Goal: Information Seeking & Learning: Learn about a topic

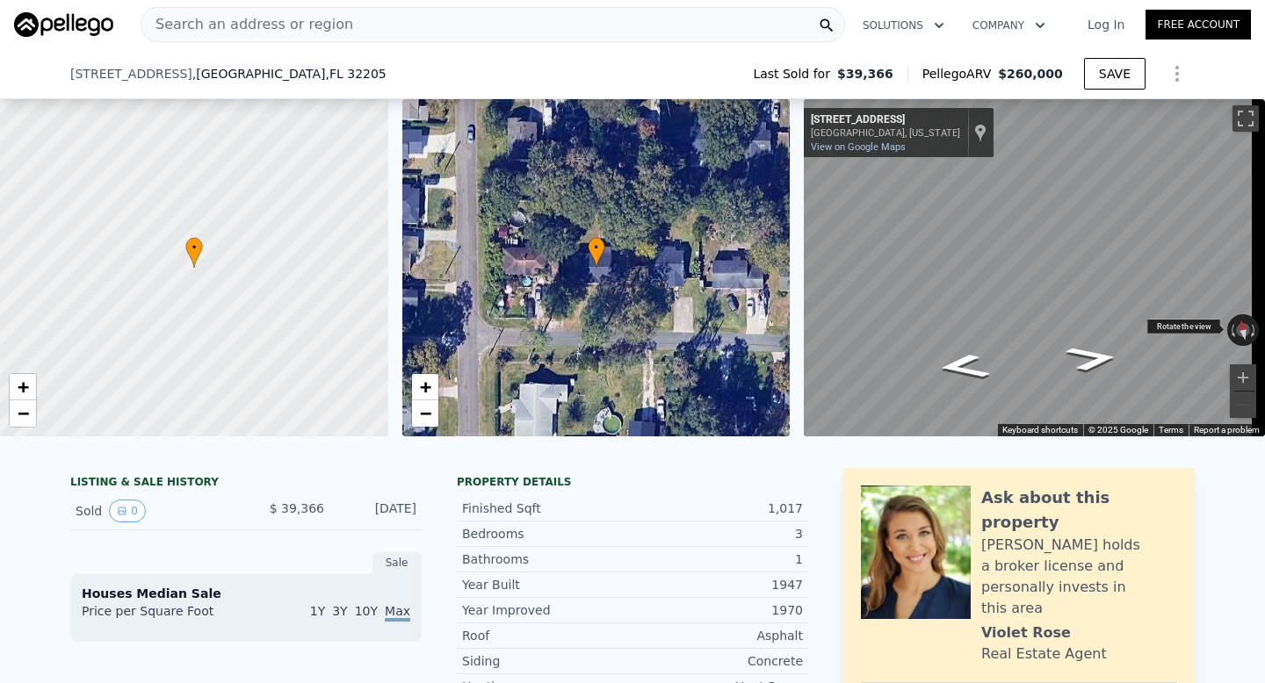
scroll to position [21, 0]
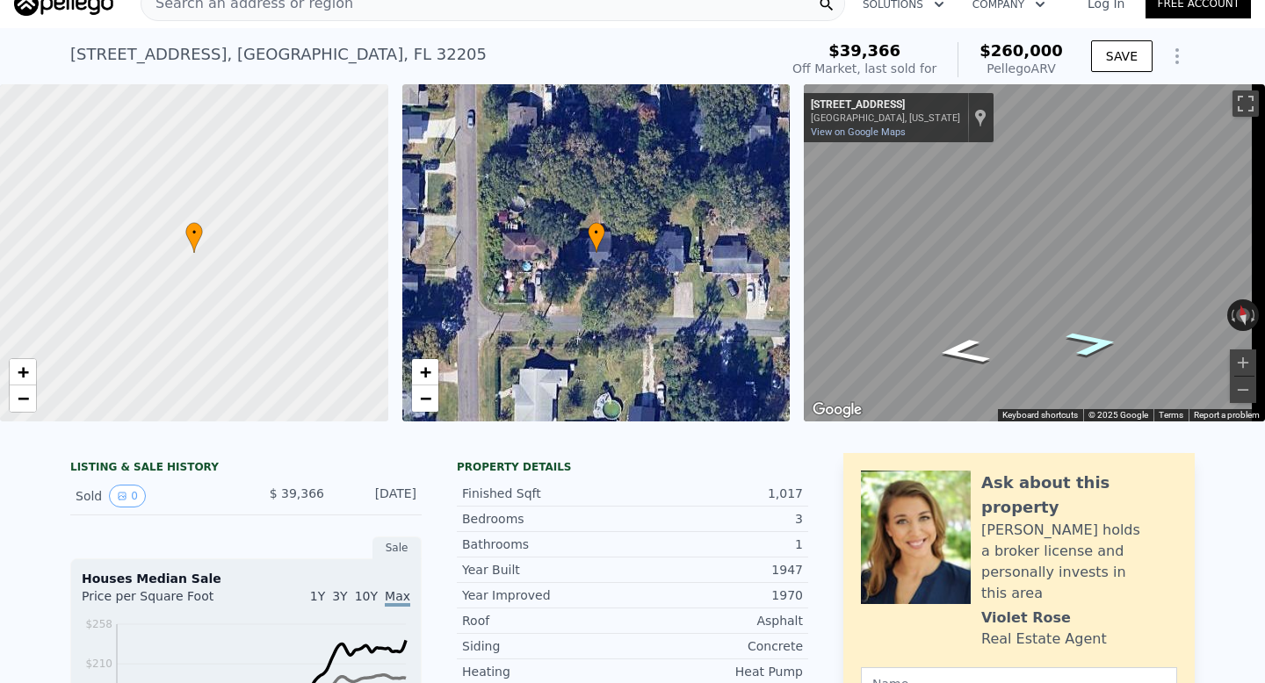
click at [1084, 347] on icon "Go East, Delta Ave" at bounding box center [1092, 344] width 98 height 38
click at [1086, 353] on icon "Go East, Delta Ave" at bounding box center [1092, 344] width 98 height 38
click at [1230, 354] on button "Zoom in" at bounding box center [1243, 363] width 26 height 26
click at [1264, 231] on div "Search an address or region Solutions Company Open main menu Log In Free Accoun…" at bounding box center [632, 341] width 1265 height 683
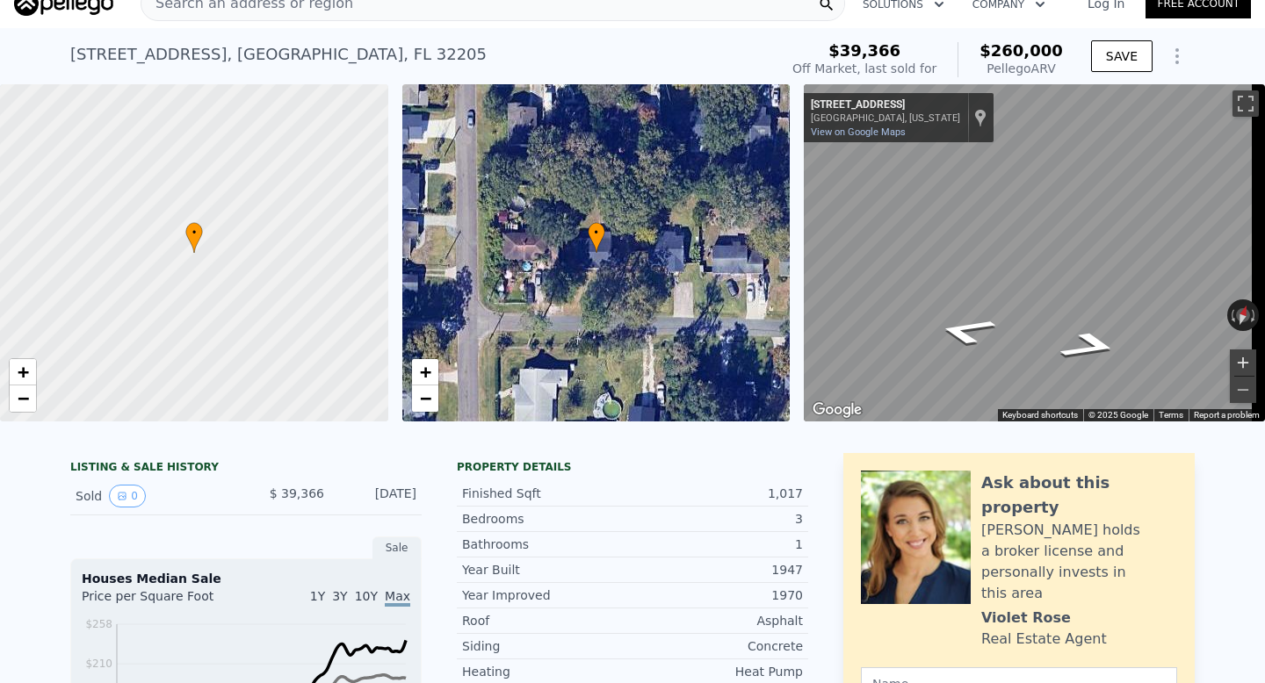
click at [1230, 358] on button "Zoom in" at bounding box center [1243, 363] width 26 height 26
click at [971, 330] on icon "Go West, Delta Ave" at bounding box center [966, 330] width 111 height 41
click at [971, 331] on icon "Go West, Delta Ave" at bounding box center [966, 330] width 111 height 41
click at [804, 231] on div "← Move left → Move right ↑ Move up ↓ Move down + Zoom in - Zoom out [STREET_ADD…" at bounding box center [1034, 252] width 461 height 337
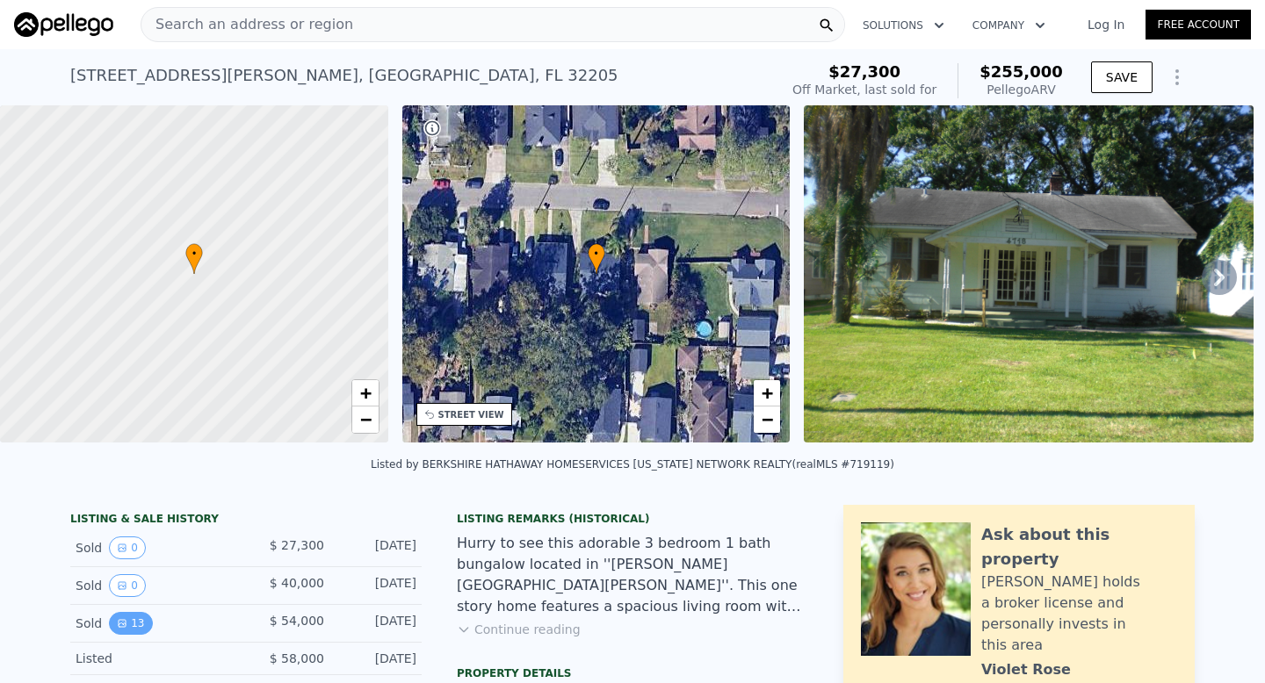
scroll to position [53, 0]
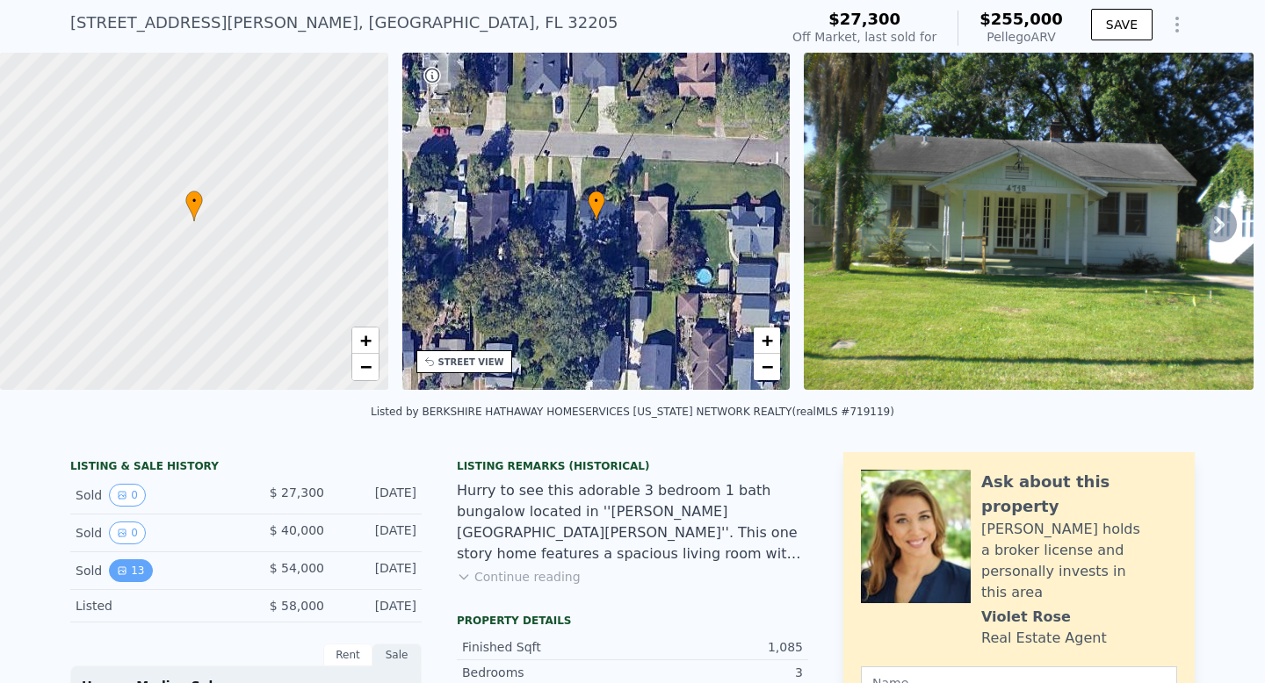
click at [133, 582] on button "13" at bounding box center [130, 570] width 43 height 23
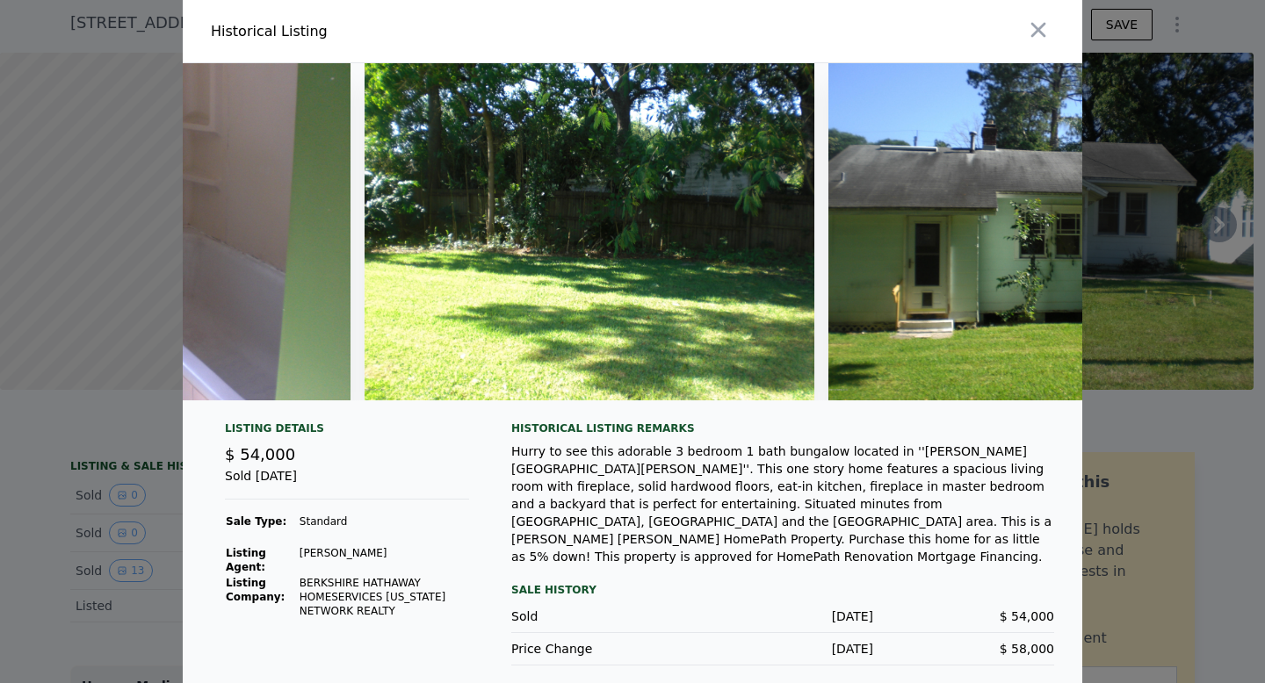
scroll to position [0, 4482]
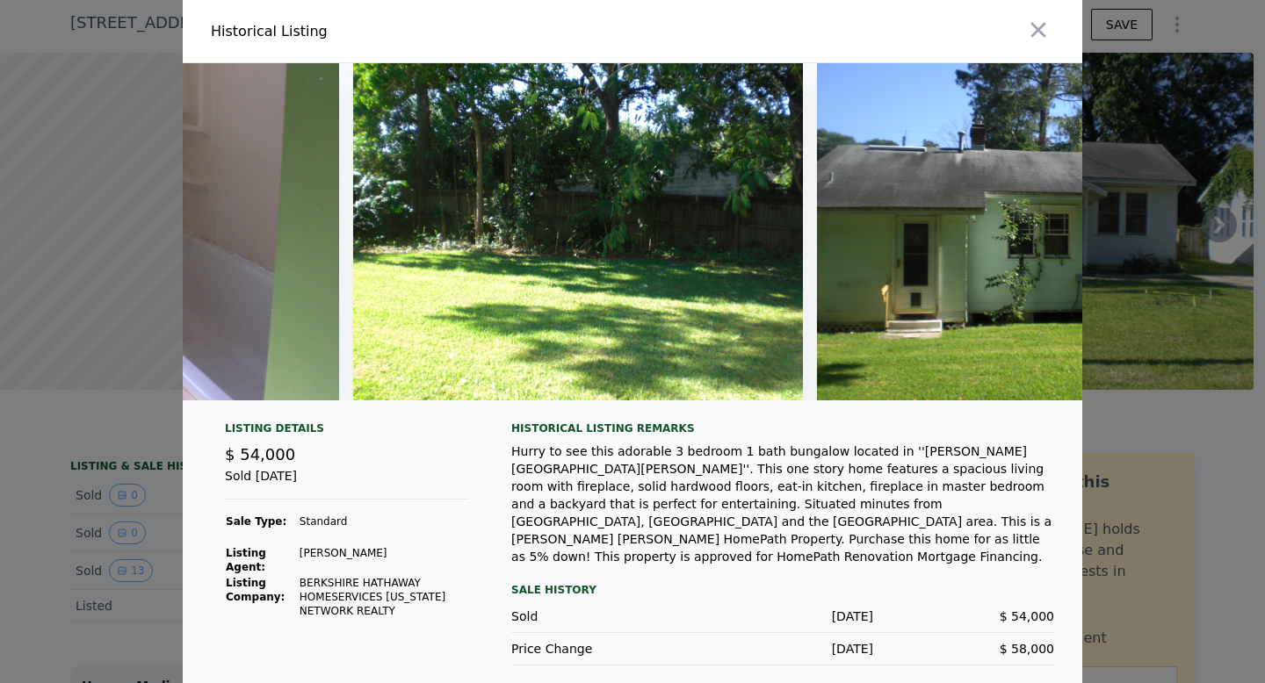
click at [745, 269] on img at bounding box center [578, 231] width 450 height 337
click at [684, 277] on img at bounding box center [578, 231] width 450 height 337
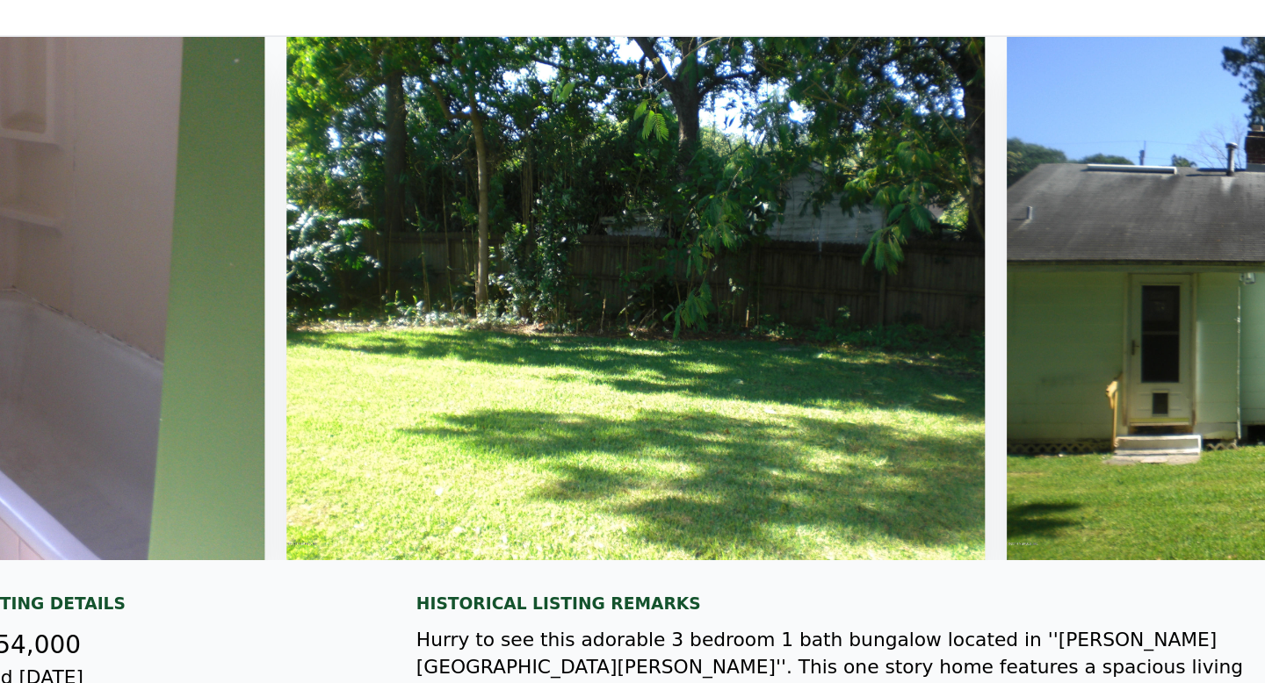
scroll to position [0, 4404]
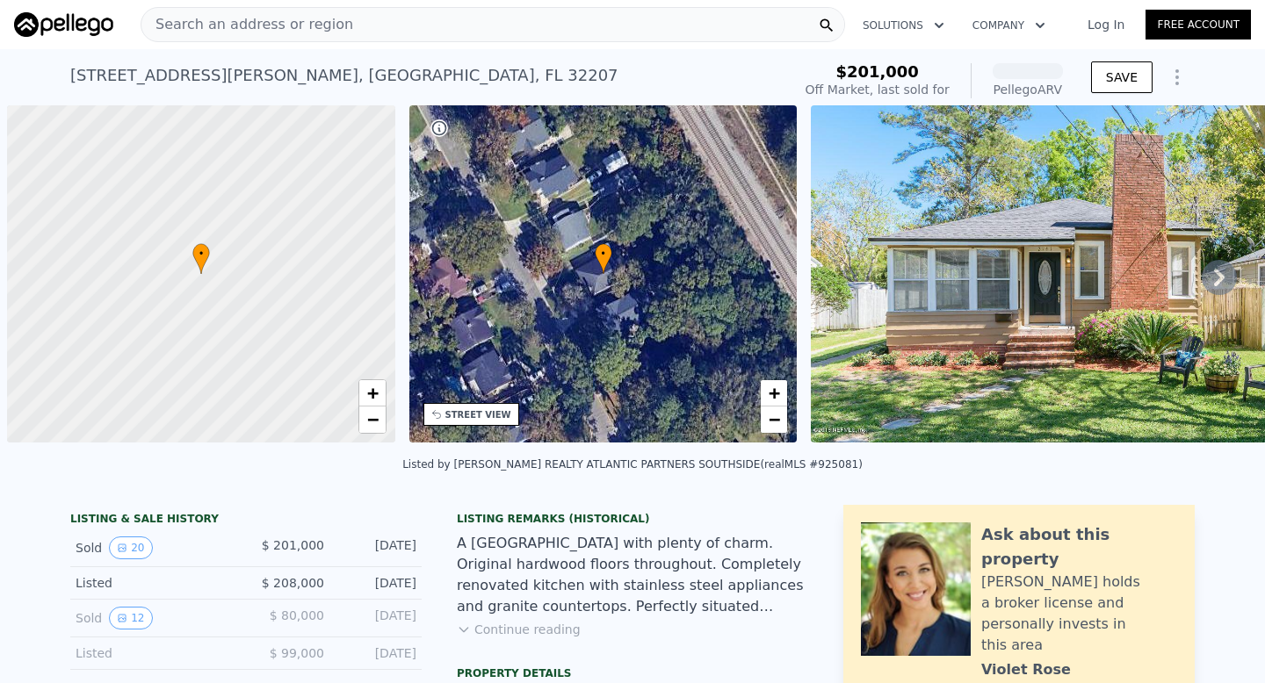
scroll to position [0, 7]
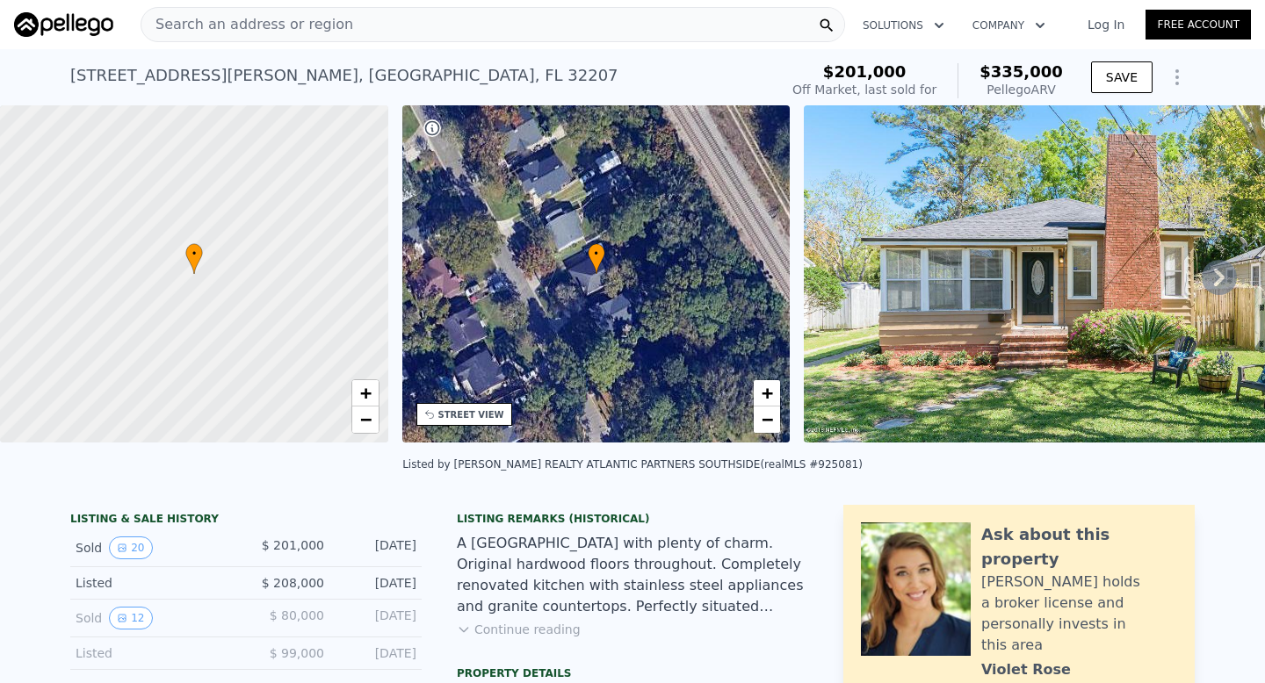
click at [1214, 285] on icon at bounding box center [1219, 278] width 11 height 18
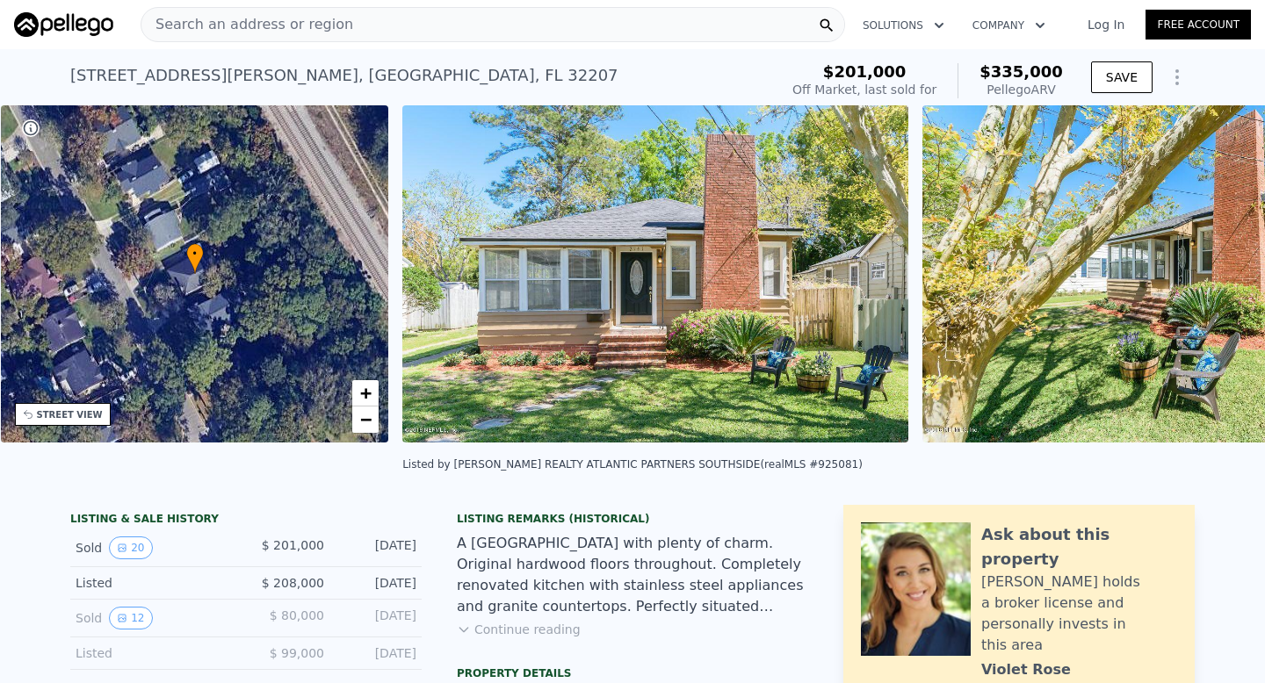
scroll to position [0, 409]
click at [1214, 285] on icon at bounding box center [1219, 278] width 11 height 18
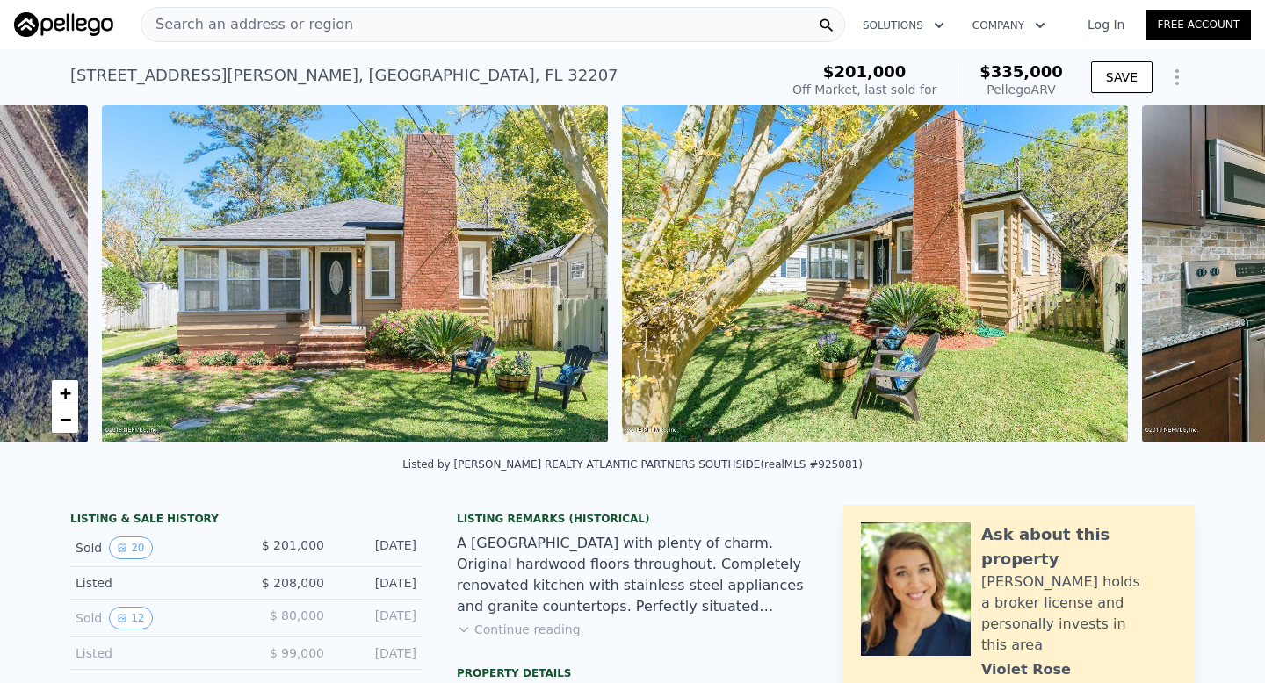
scroll to position [0, 804]
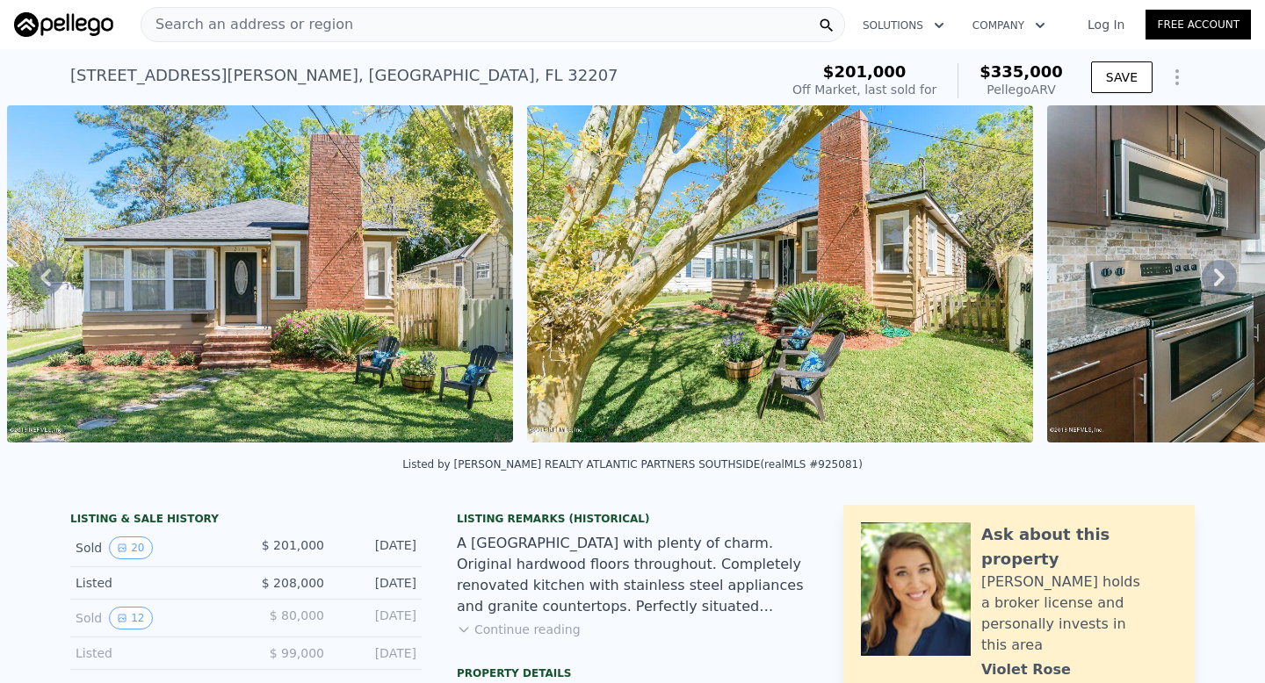
click at [1214, 285] on icon at bounding box center [1219, 278] width 11 height 18
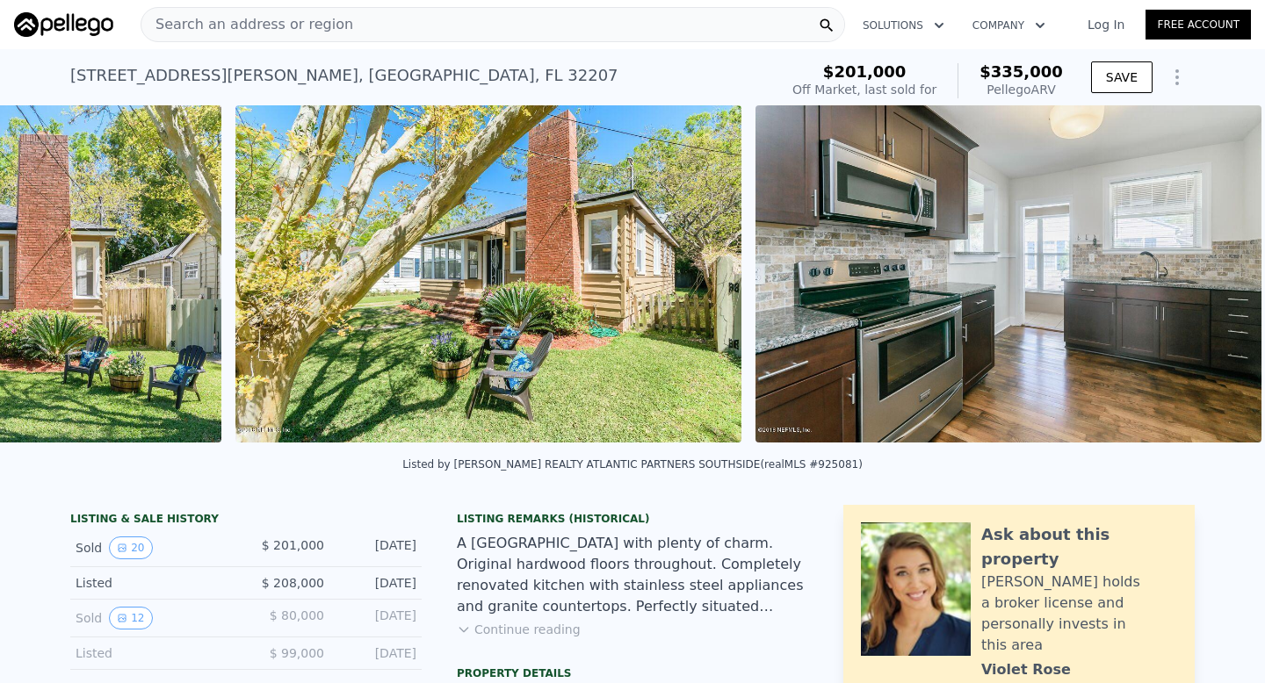
scroll to position [0, 1324]
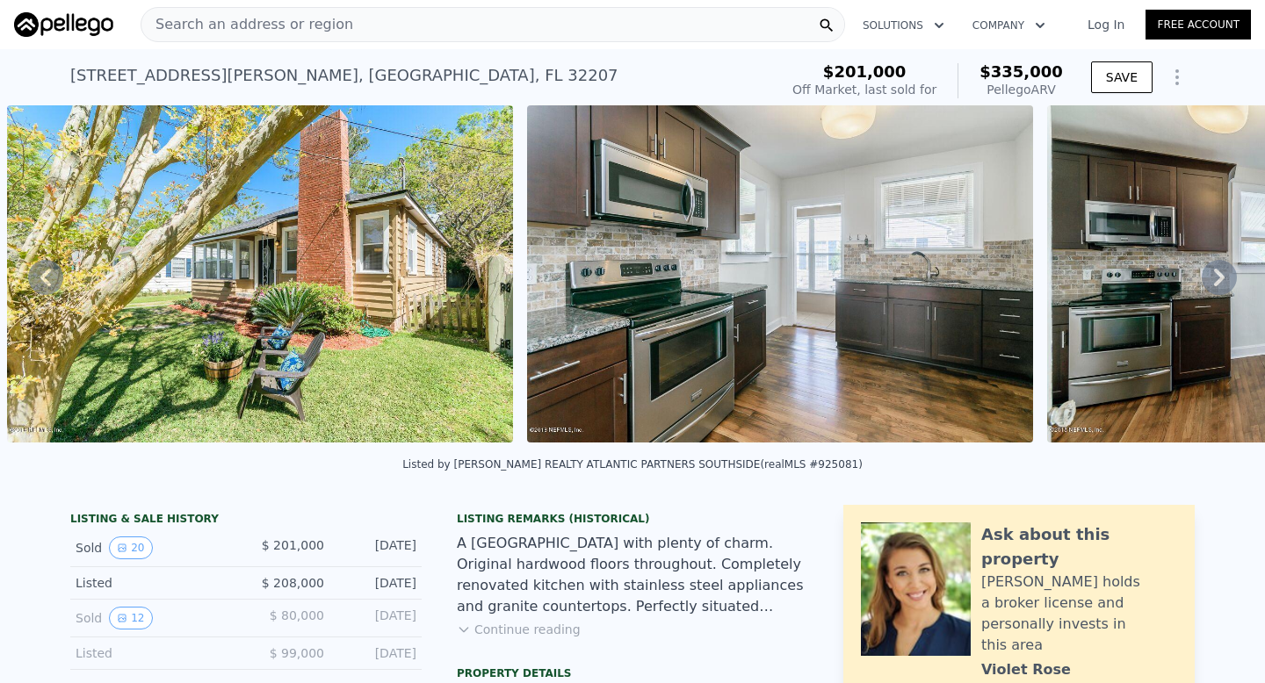
click at [1211, 282] on icon at bounding box center [1218, 277] width 35 height 35
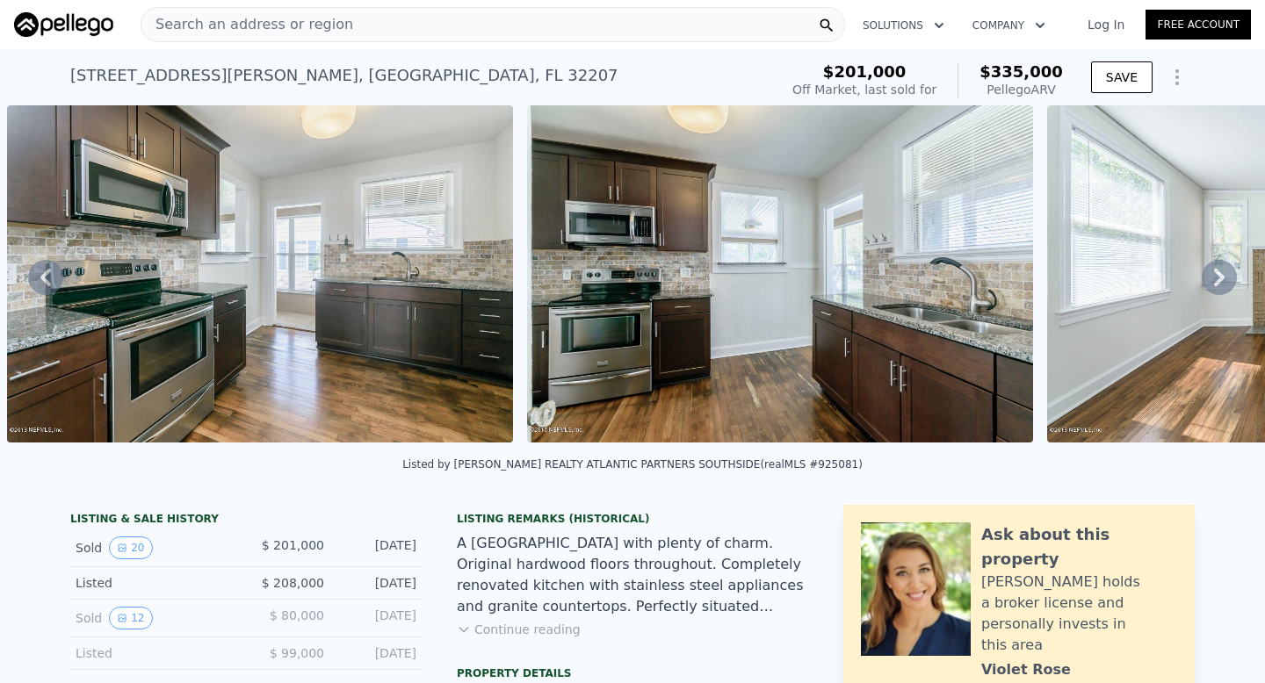
click at [1211, 282] on icon at bounding box center [1218, 277] width 35 height 35
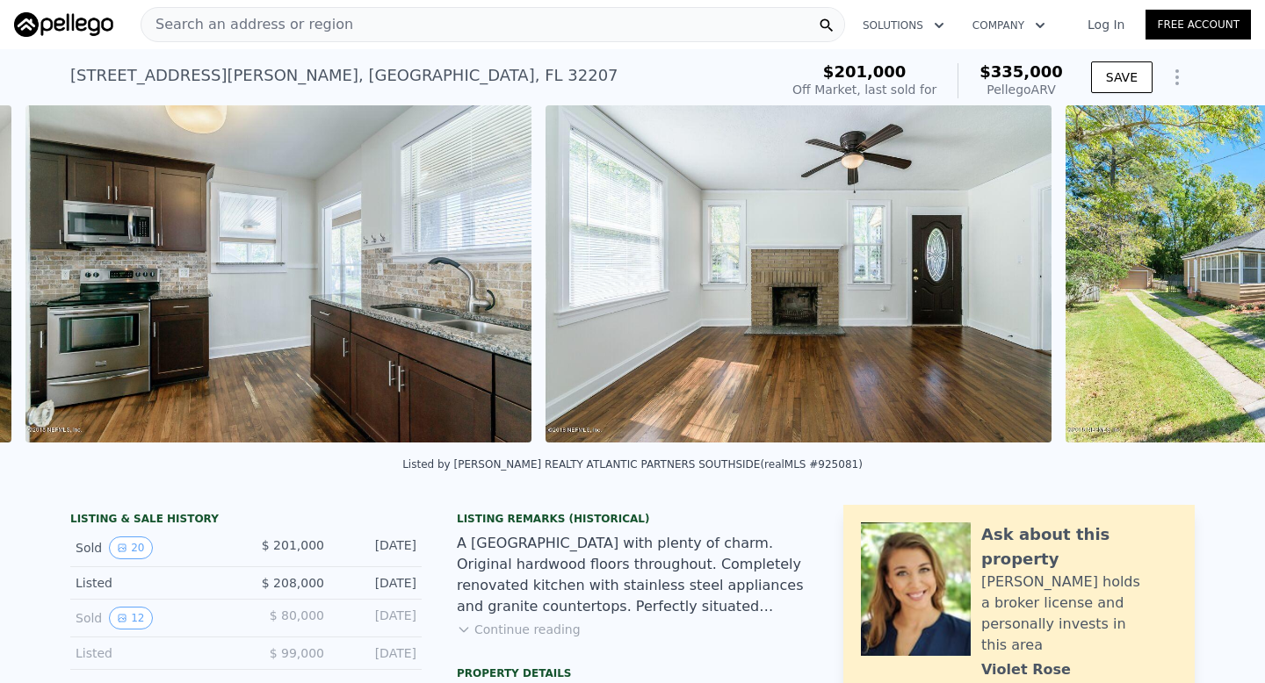
scroll to position [0, 2363]
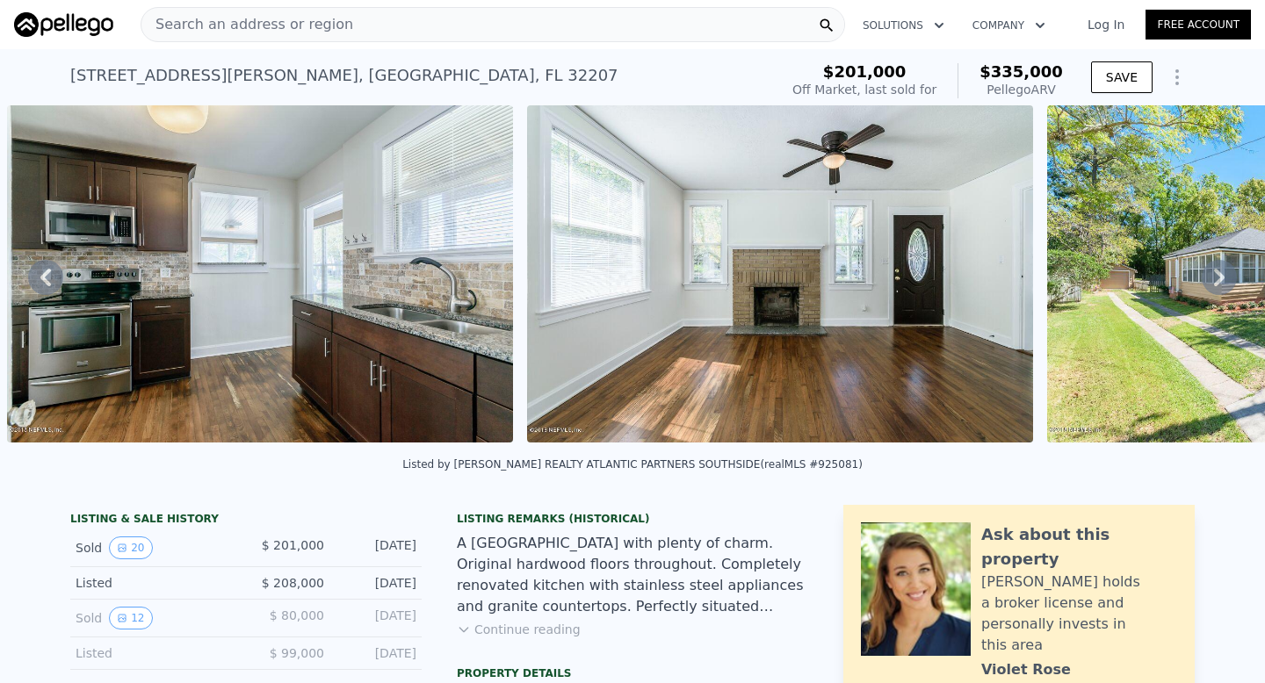
click at [1211, 287] on icon at bounding box center [1218, 277] width 35 height 35
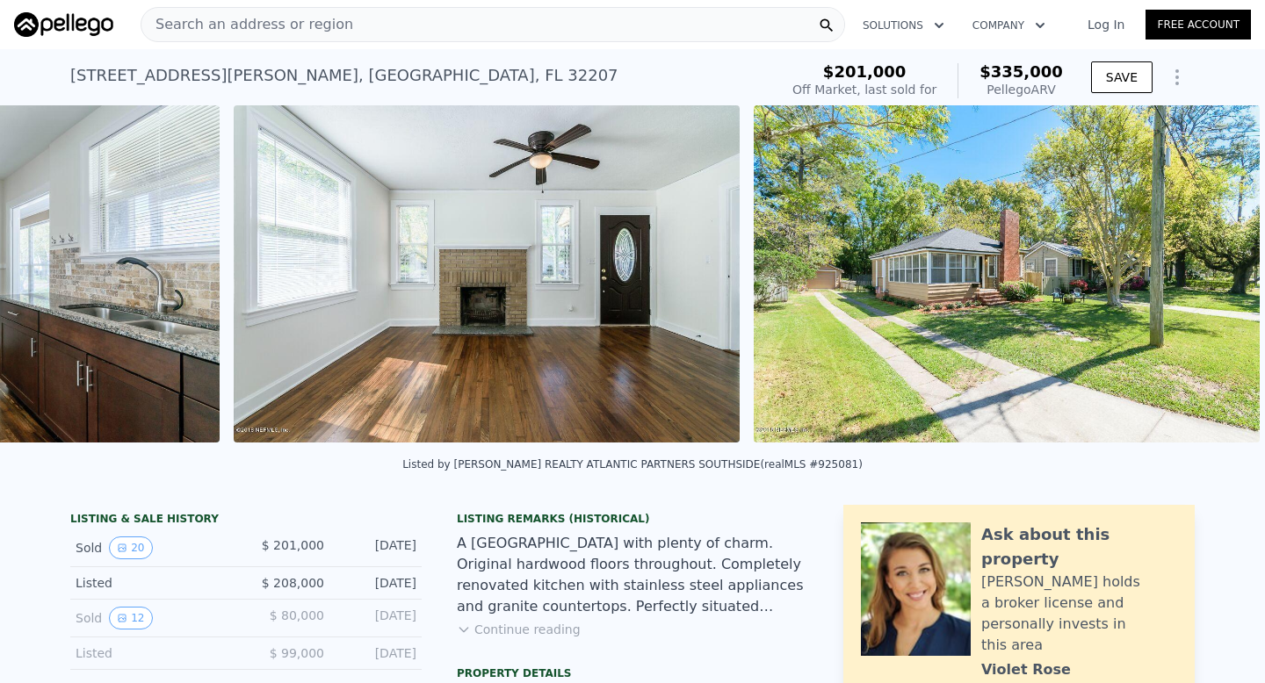
scroll to position [0, 2883]
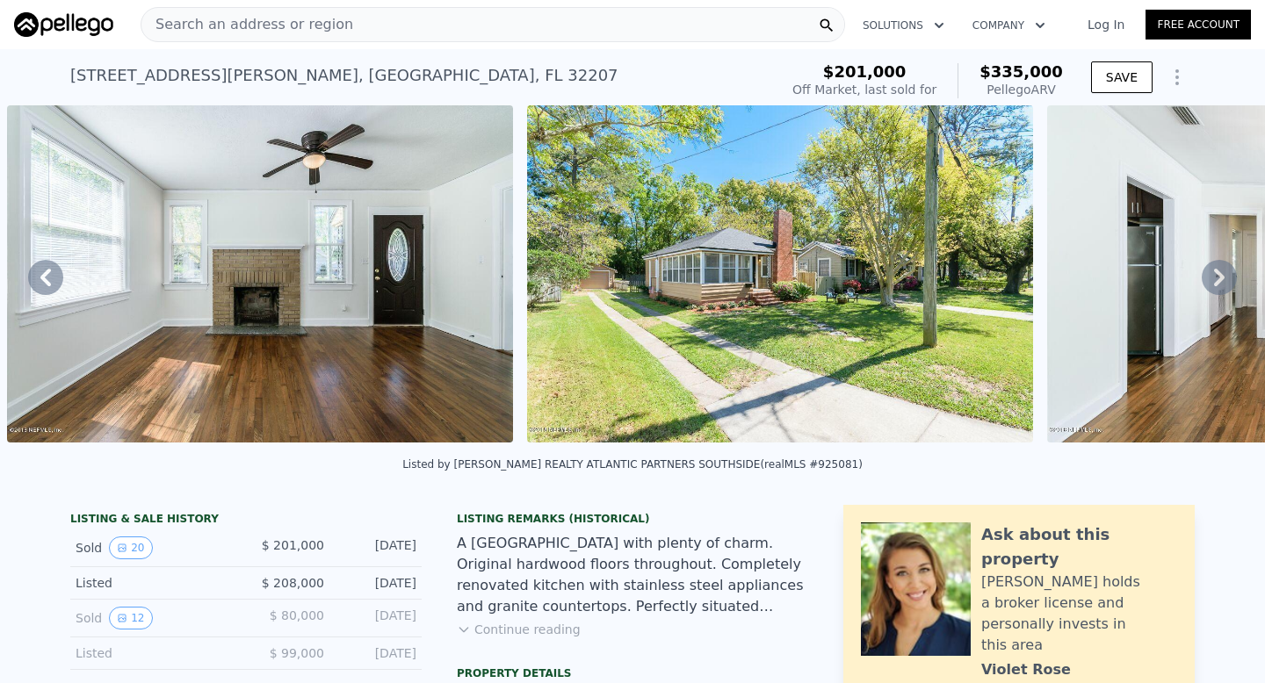
click at [1211, 287] on icon at bounding box center [1218, 277] width 35 height 35
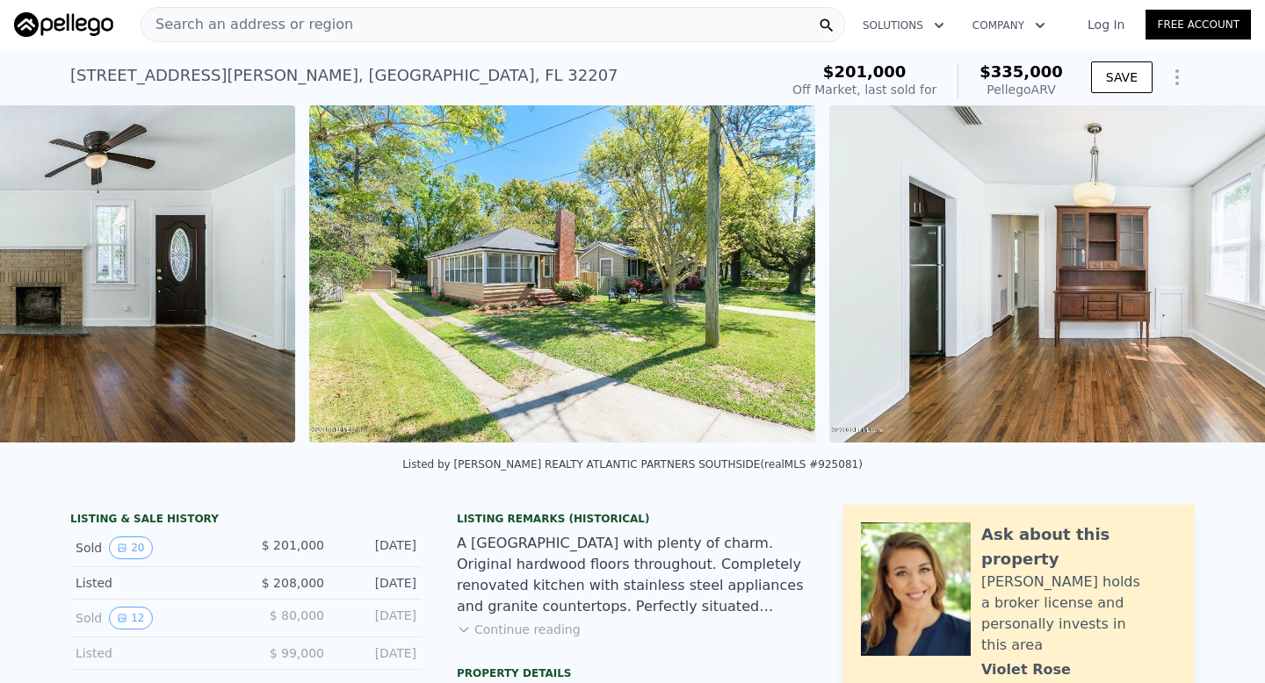
scroll to position [0, 3403]
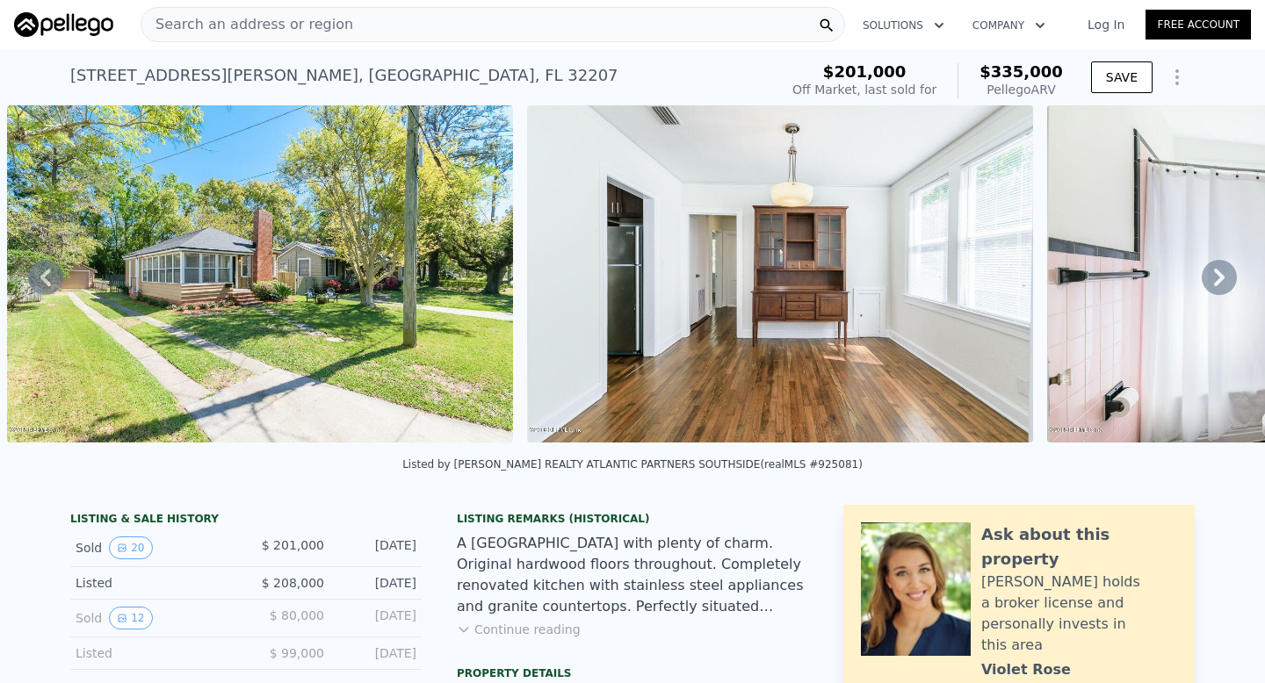
click at [1211, 287] on icon at bounding box center [1218, 277] width 35 height 35
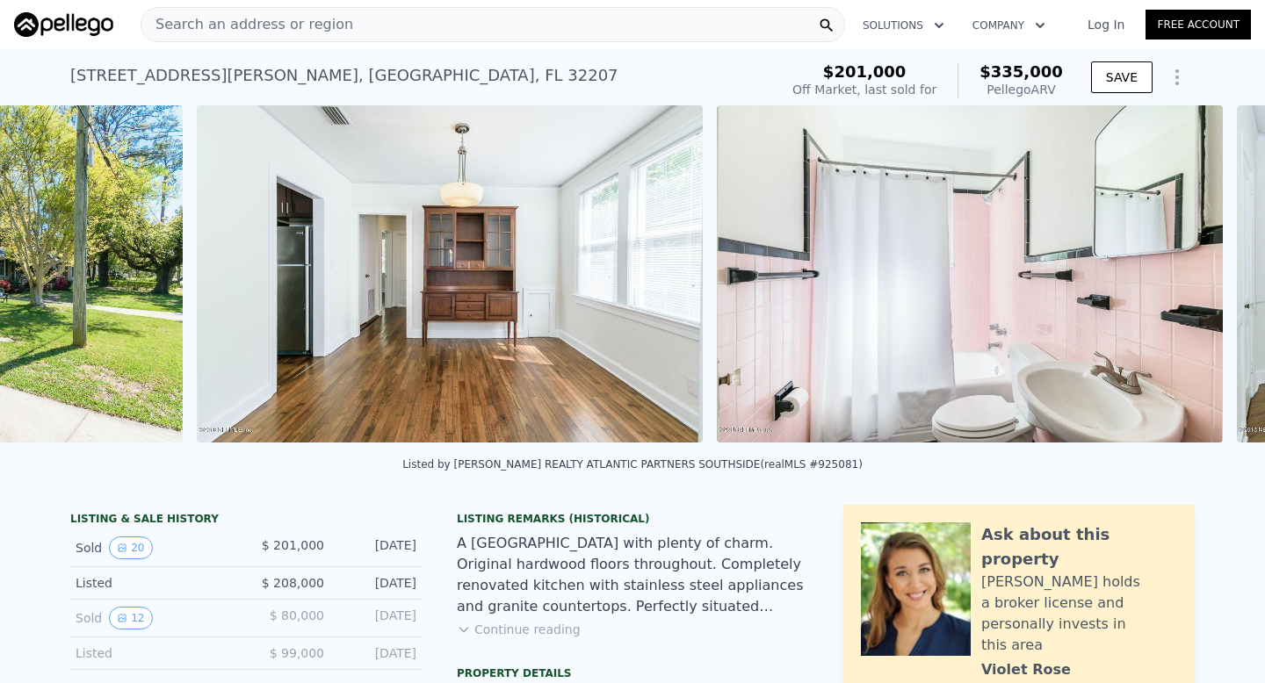
scroll to position [0, 3923]
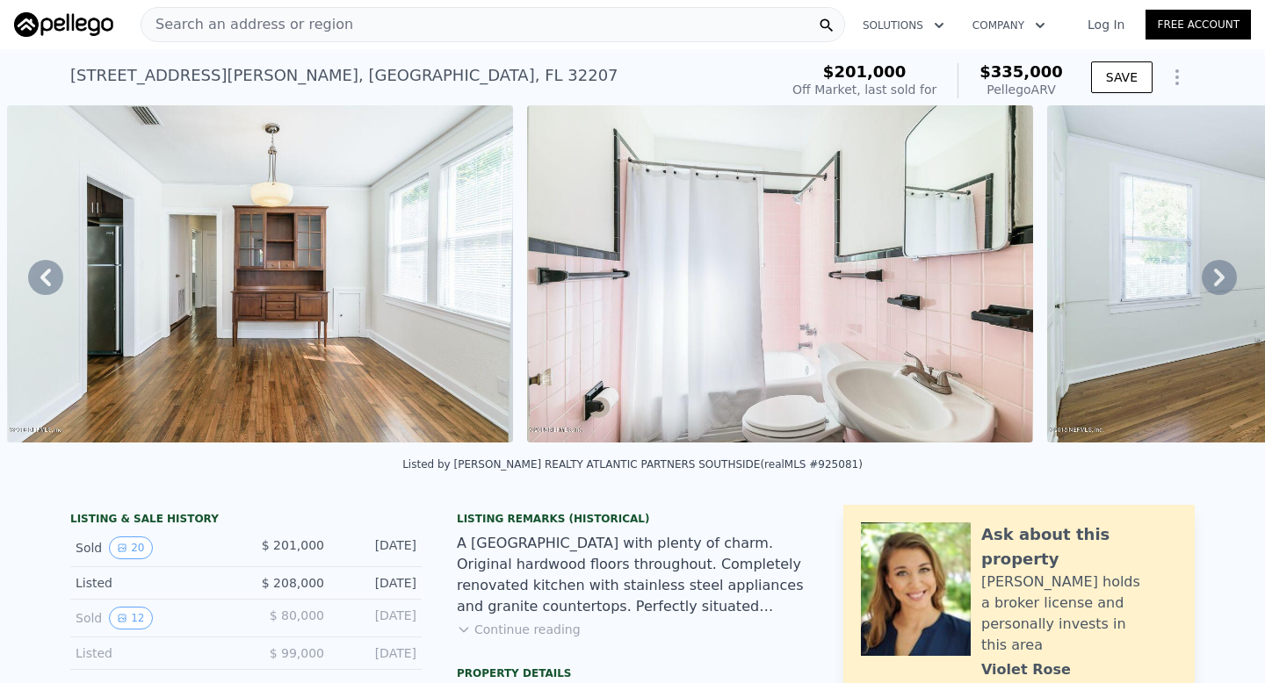
click at [1211, 287] on icon at bounding box center [1218, 277] width 35 height 35
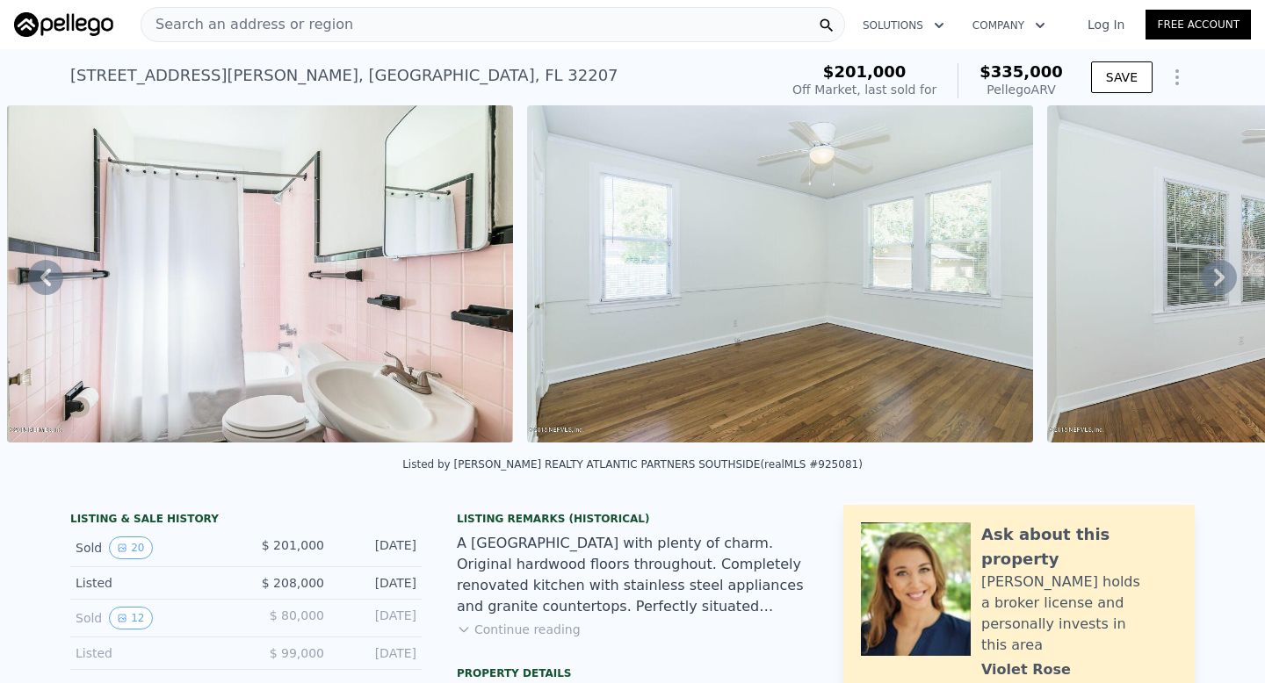
click at [1211, 287] on icon at bounding box center [1218, 277] width 35 height 35
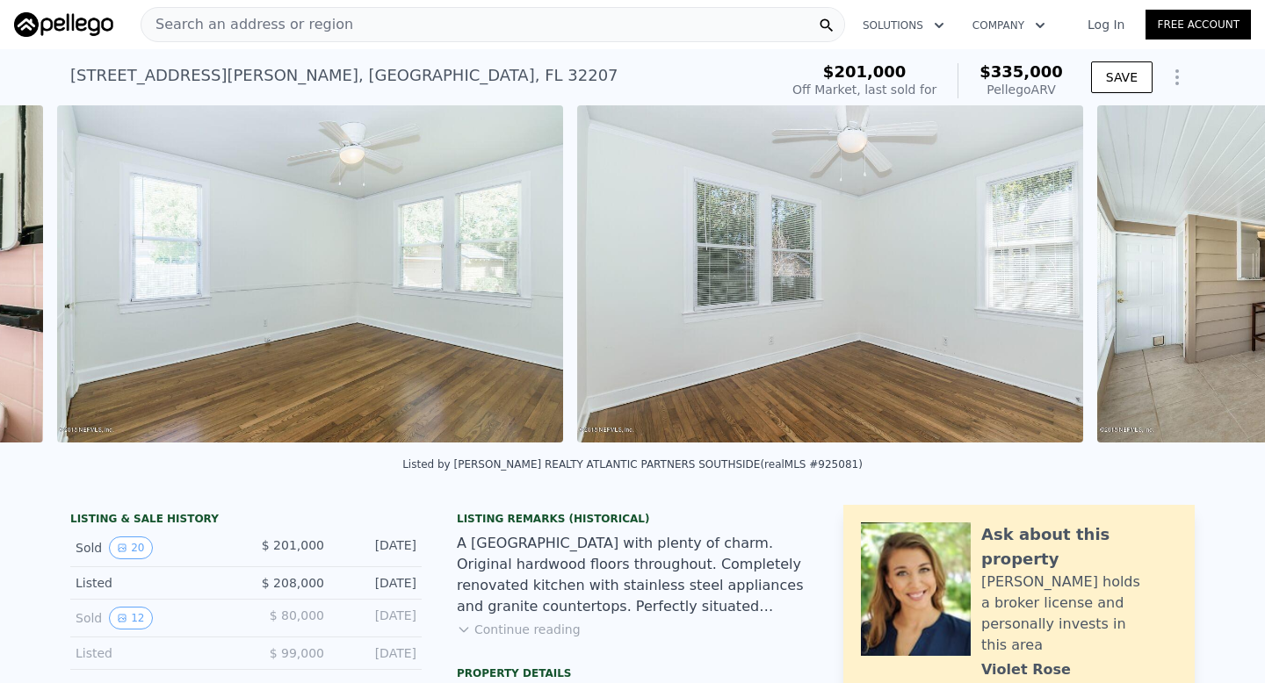
scroll to position [0, 4963]
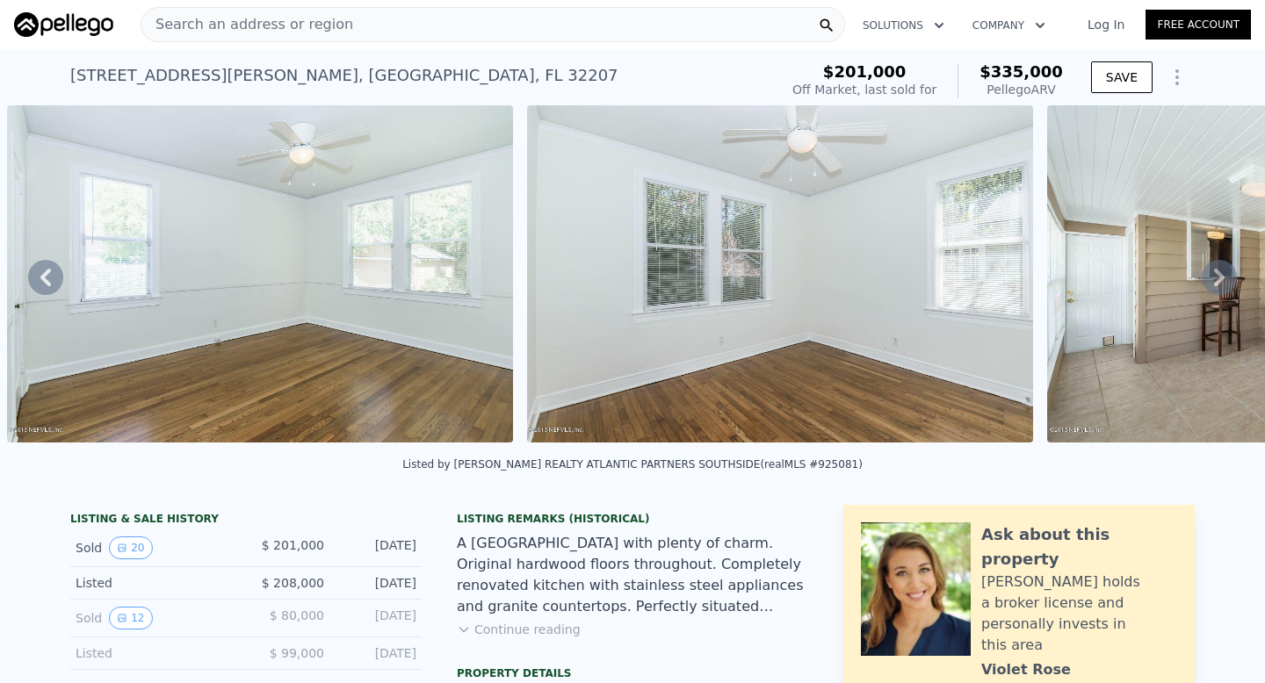
click at [1211, 287] on icon at bounding box center [1218, 277] width 35 height 35
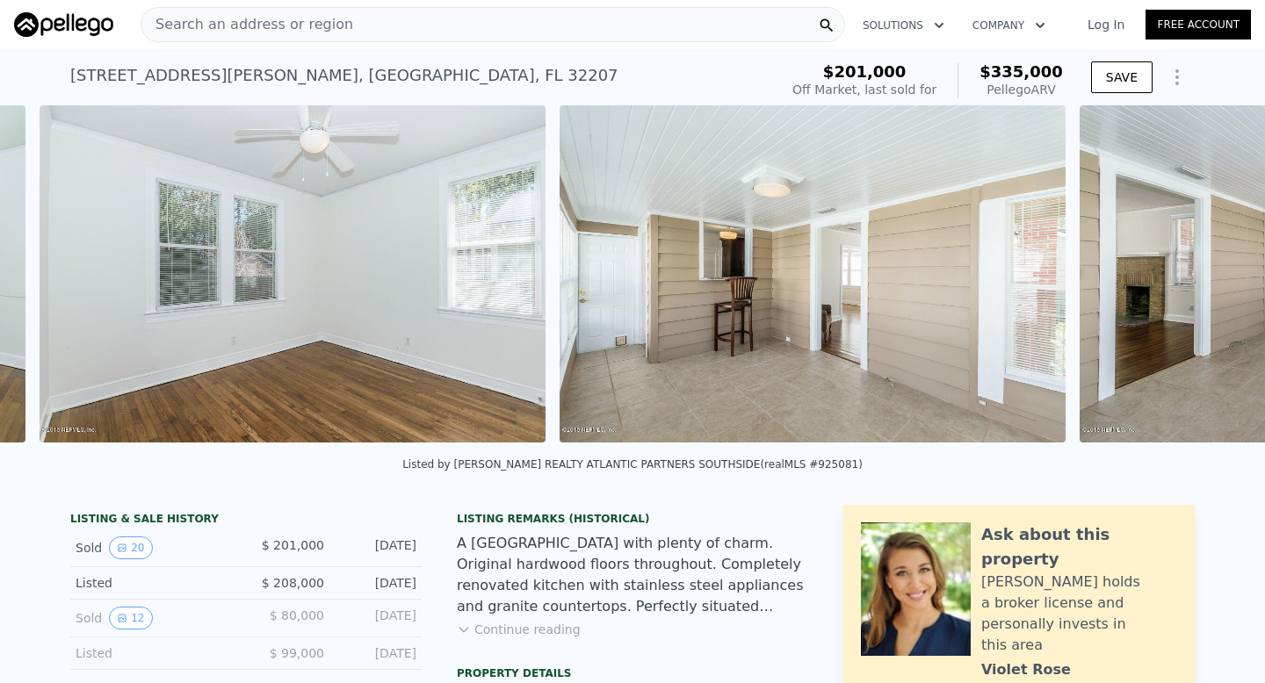
scroll to position [0, 5483]
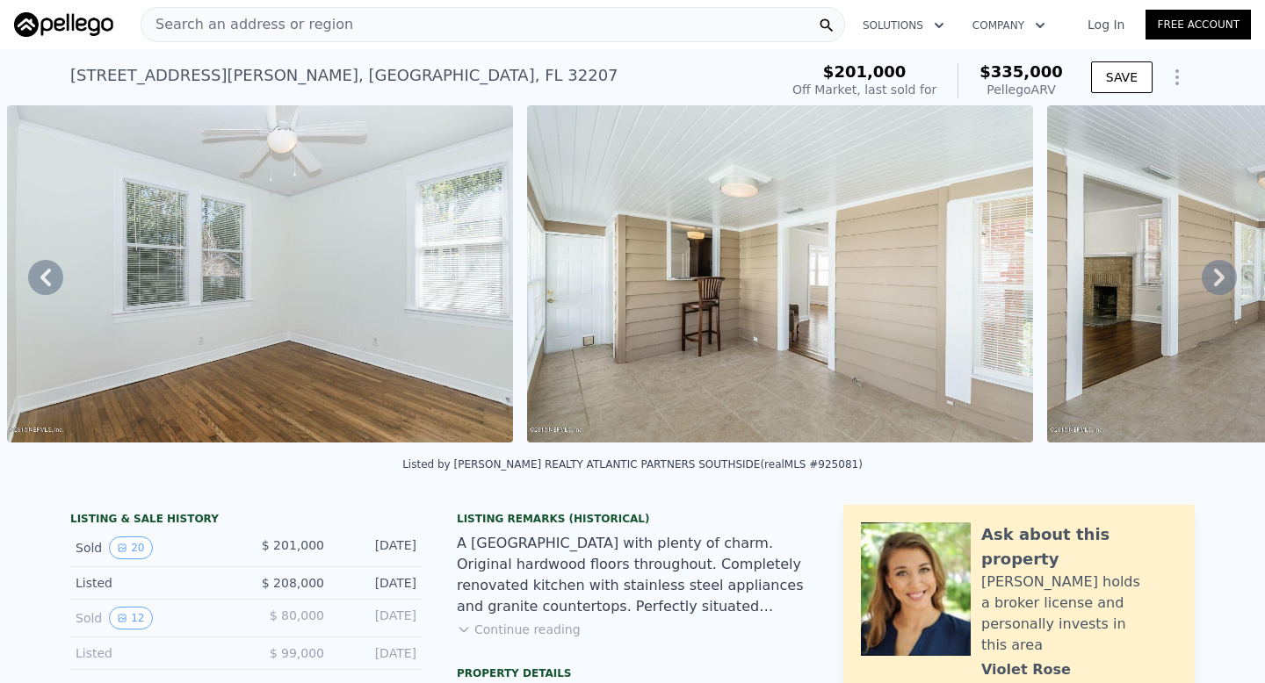
click at [1211, 287] on icon at bounding box center [1218, 277] width 35 height 35
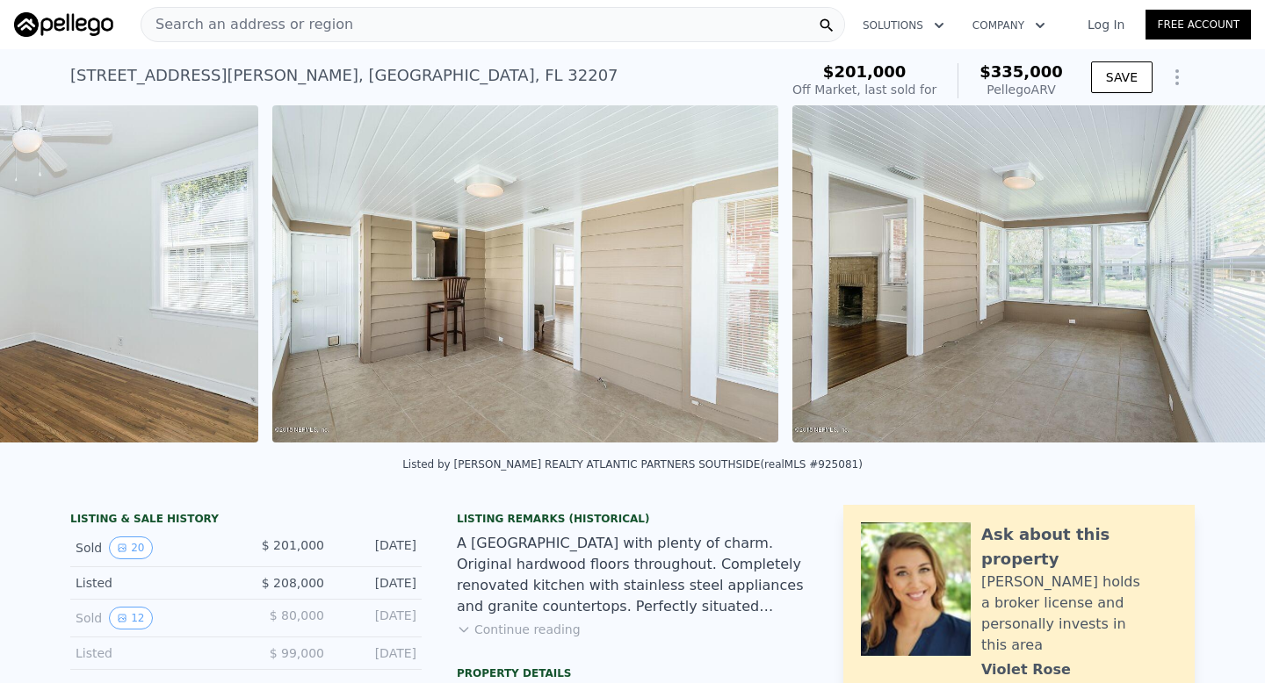
scroll to position [0, 6003]
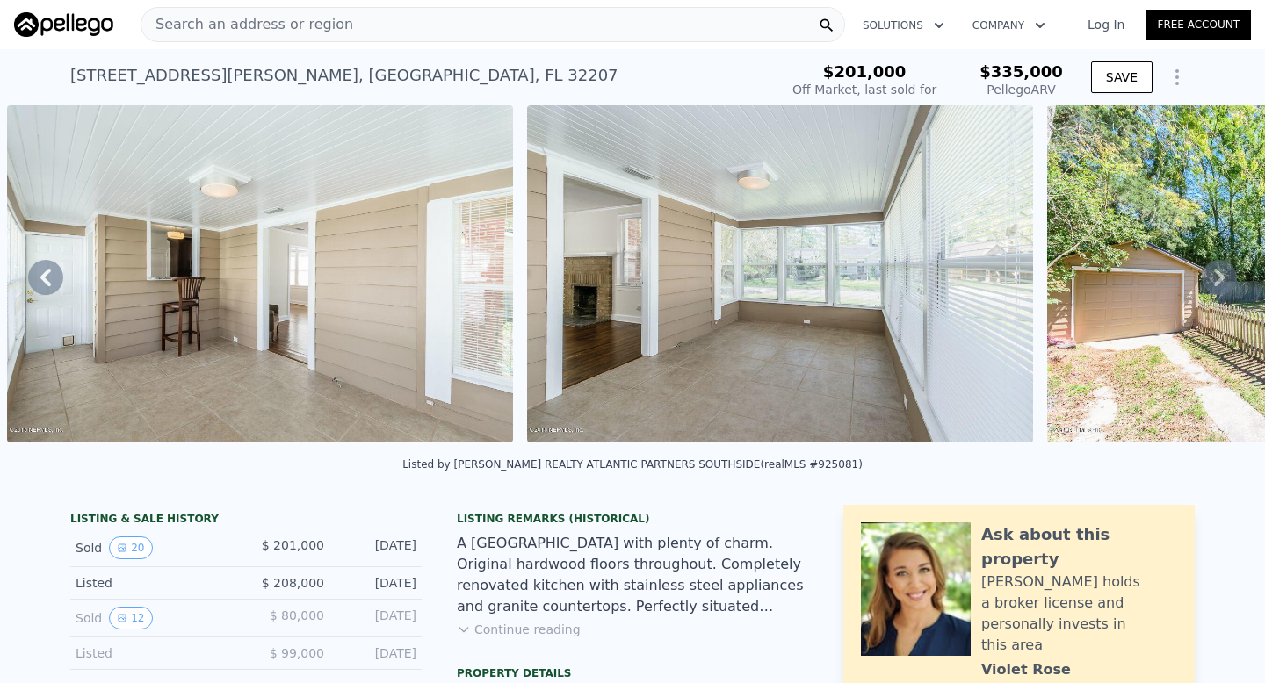
click at [1216, 280] on icon at bounding box center [1218, 277] width 35 height 35
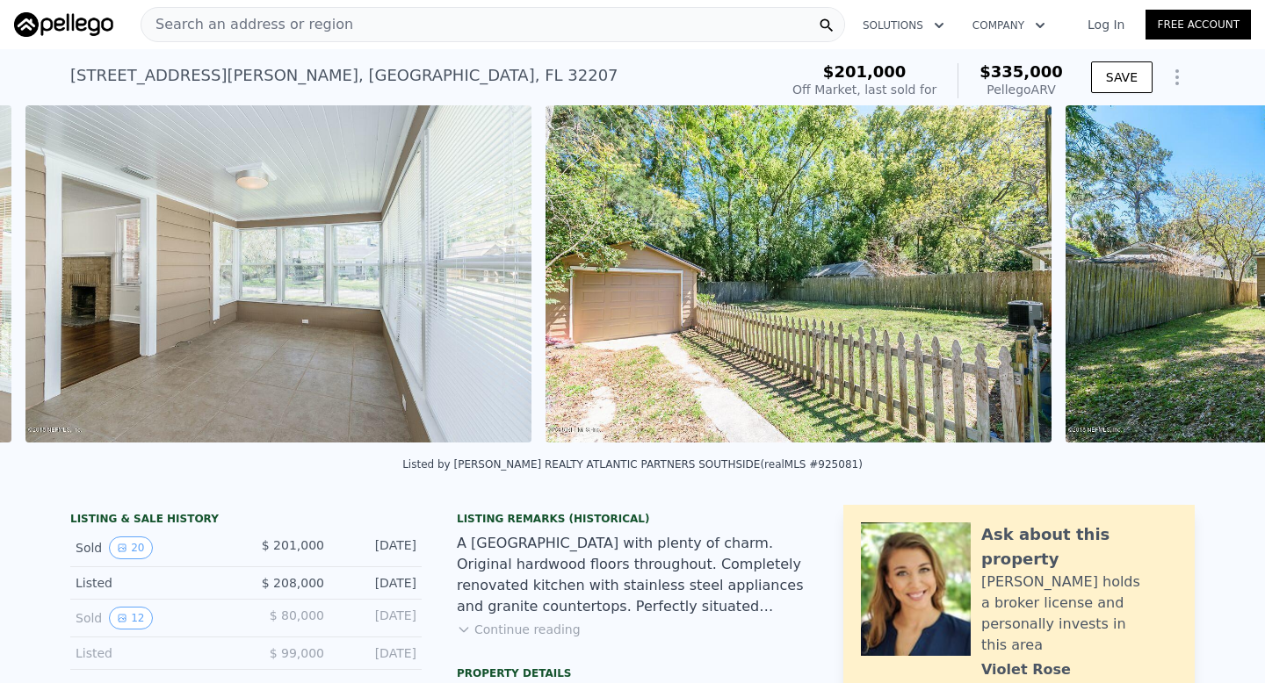
scroll to position [0, 6523]
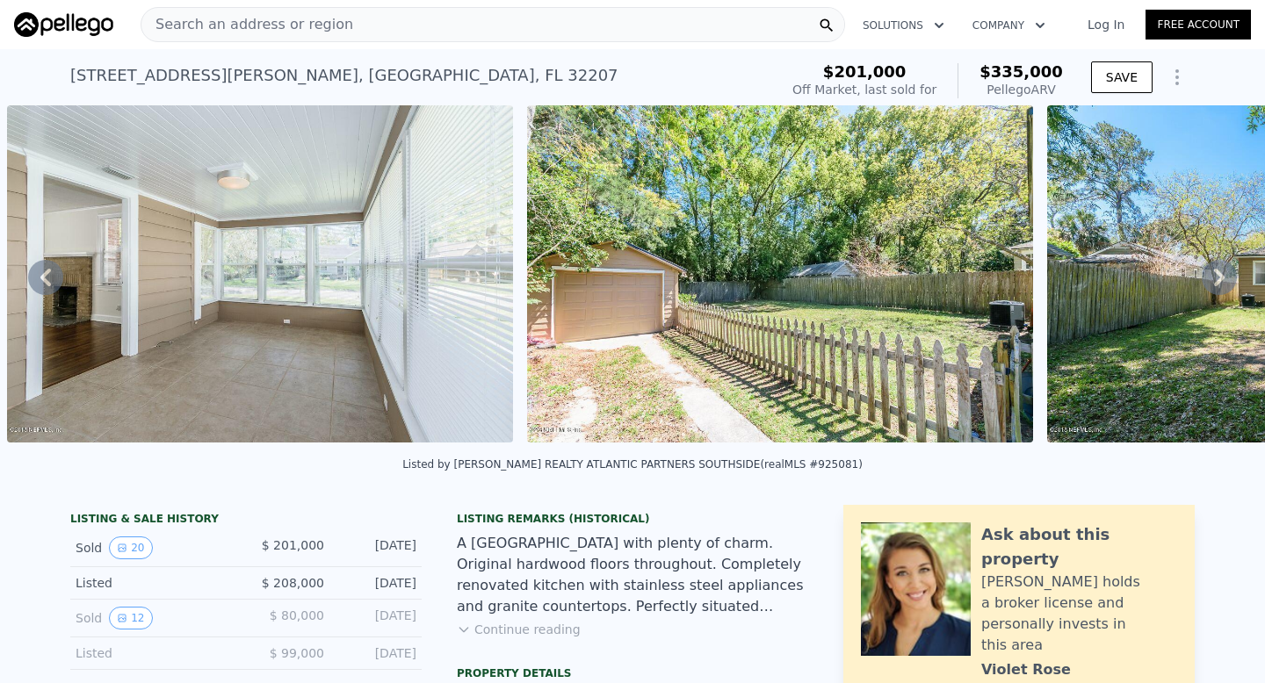
click at [1214, 280] on icon at bounding box center [1218, 277] width 35 height 35
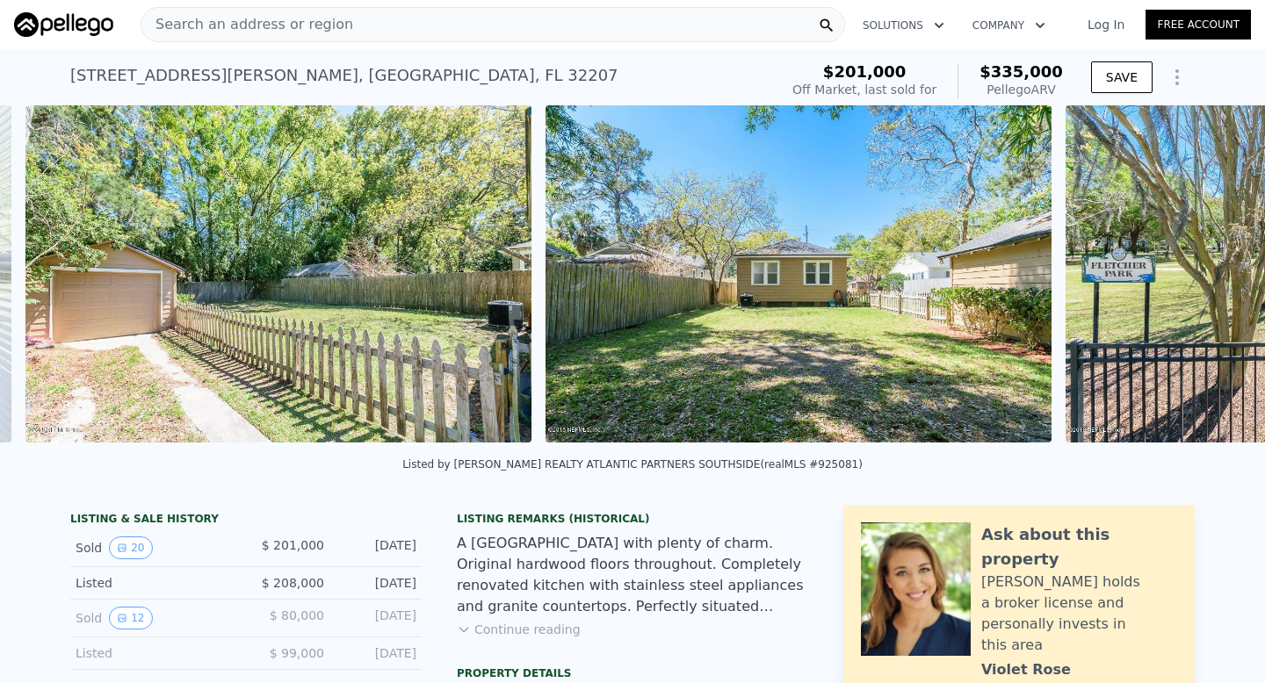
scroll to position [0, 7043]
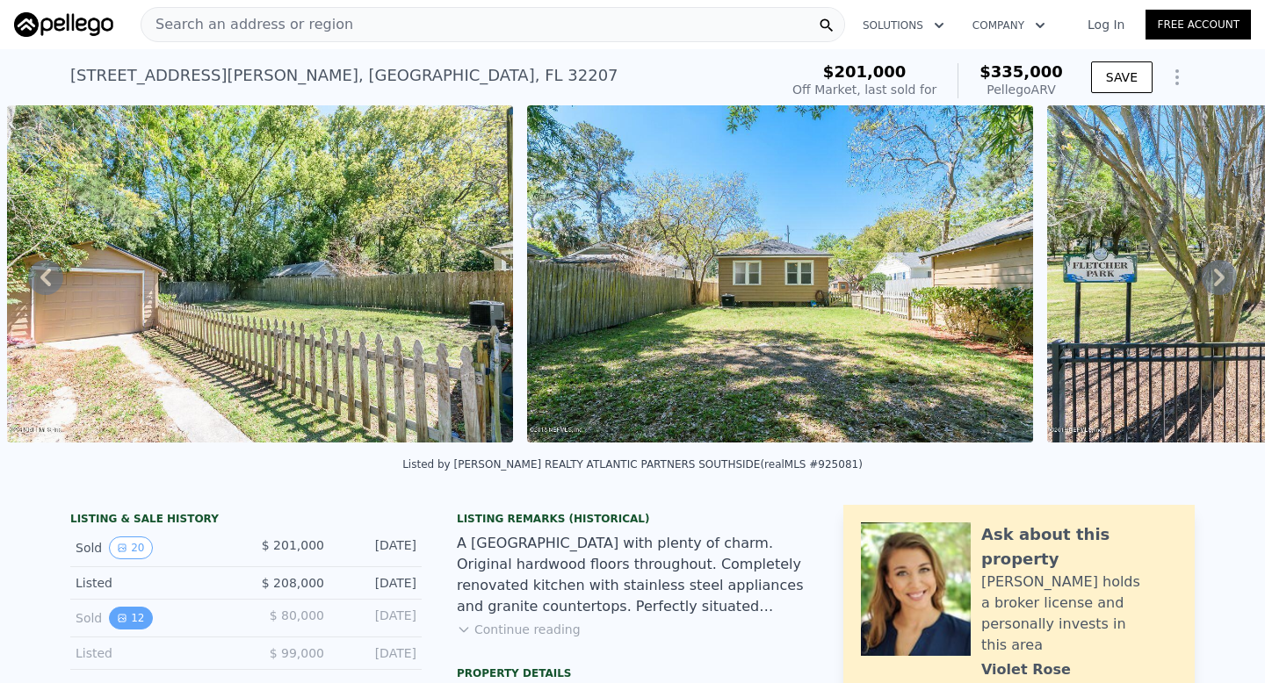
click at [132, 630] on button "12" at bounding box center [130, 618] width 43 height 23
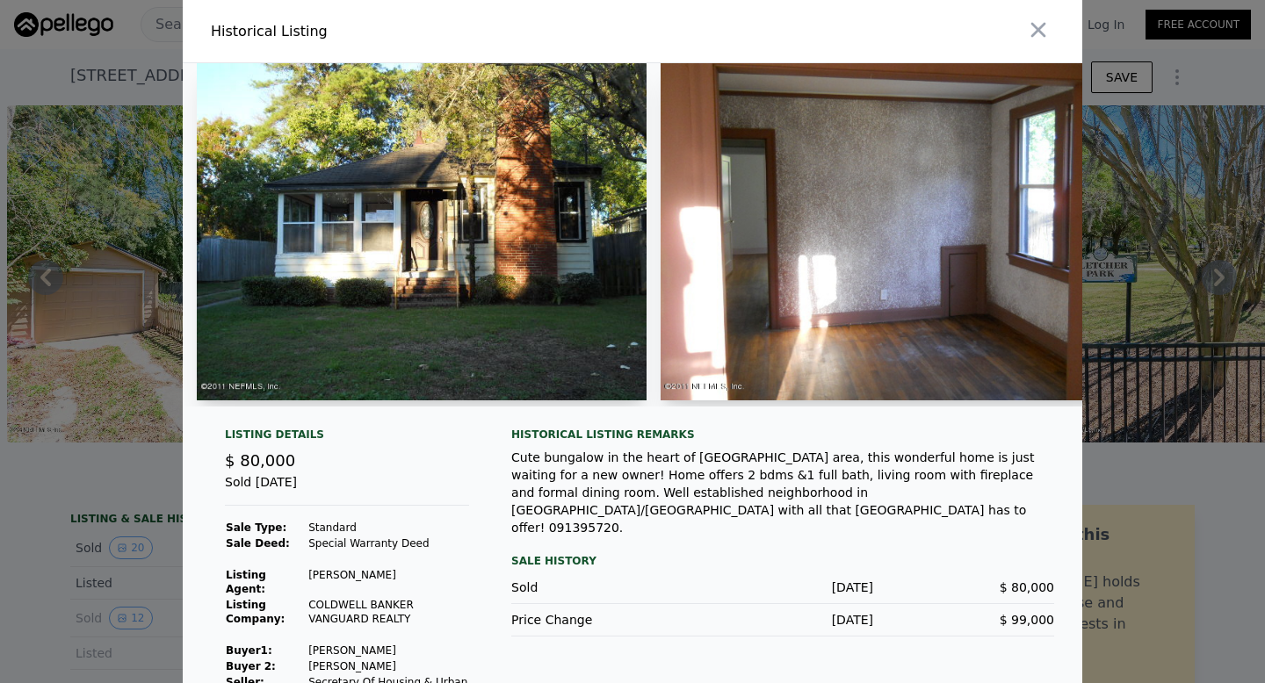
click at [564, 340] on img at bounding box center [422, 231] width 450 height 337
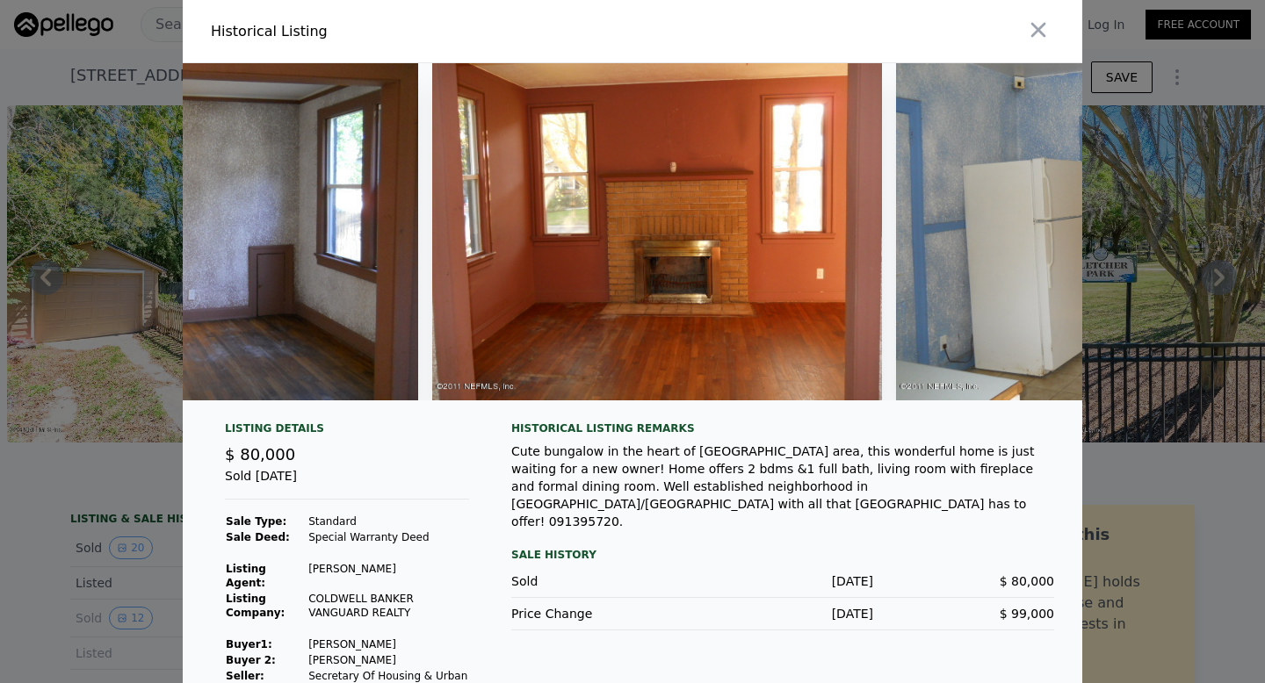
scroll to position [0, 0]
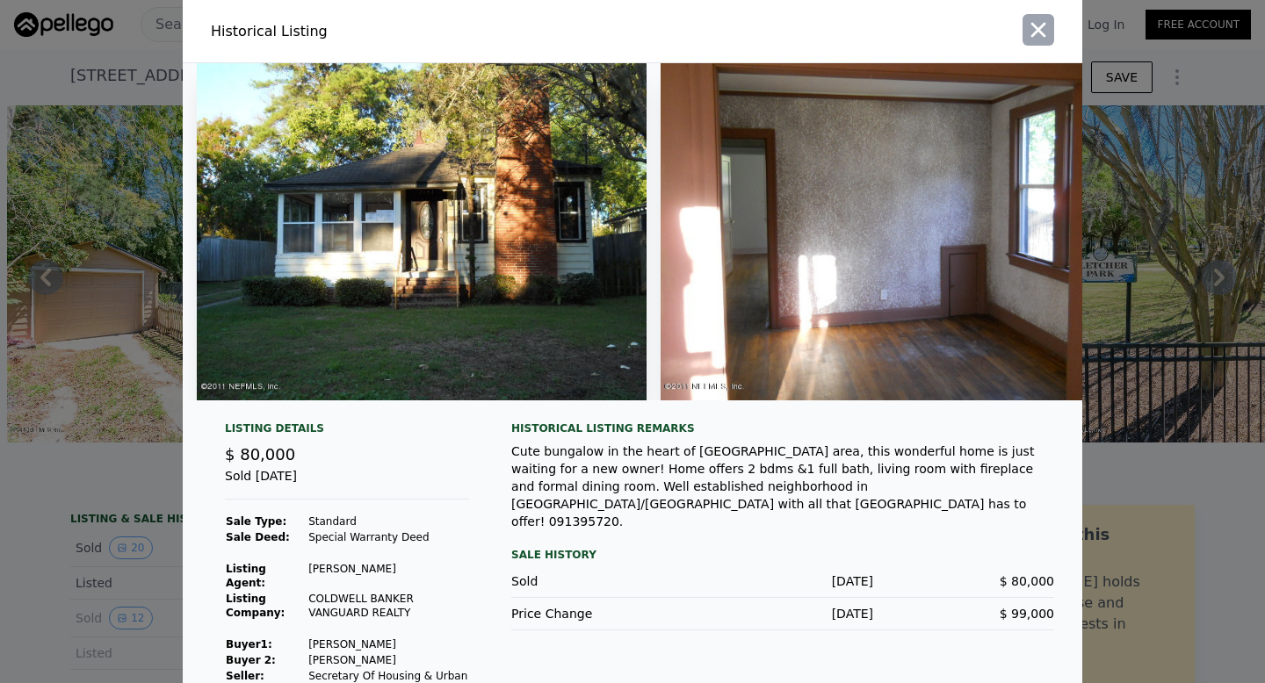
click at [1041, 31] on icon "button" at bounding box center [1038, 30] width 25 height 25
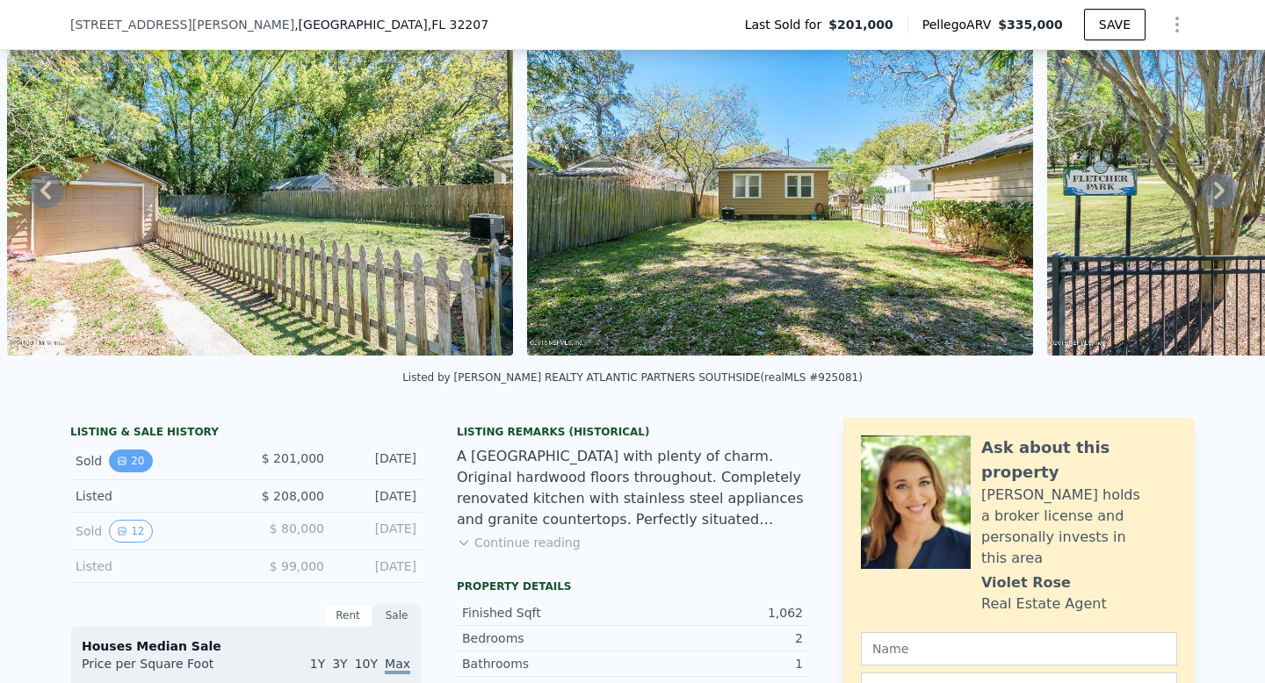
scroll to position [88, 0]
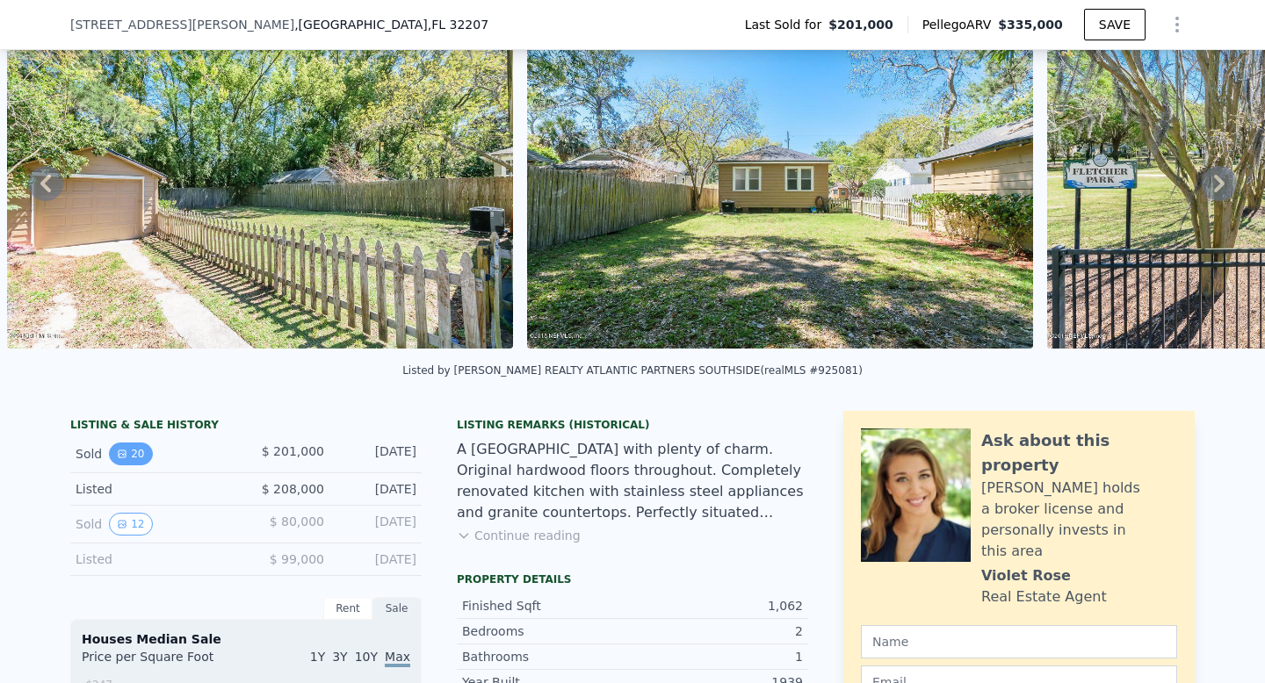
click at [128, 459] on button "20" at bounding box center [130, 454] width 43 height 23
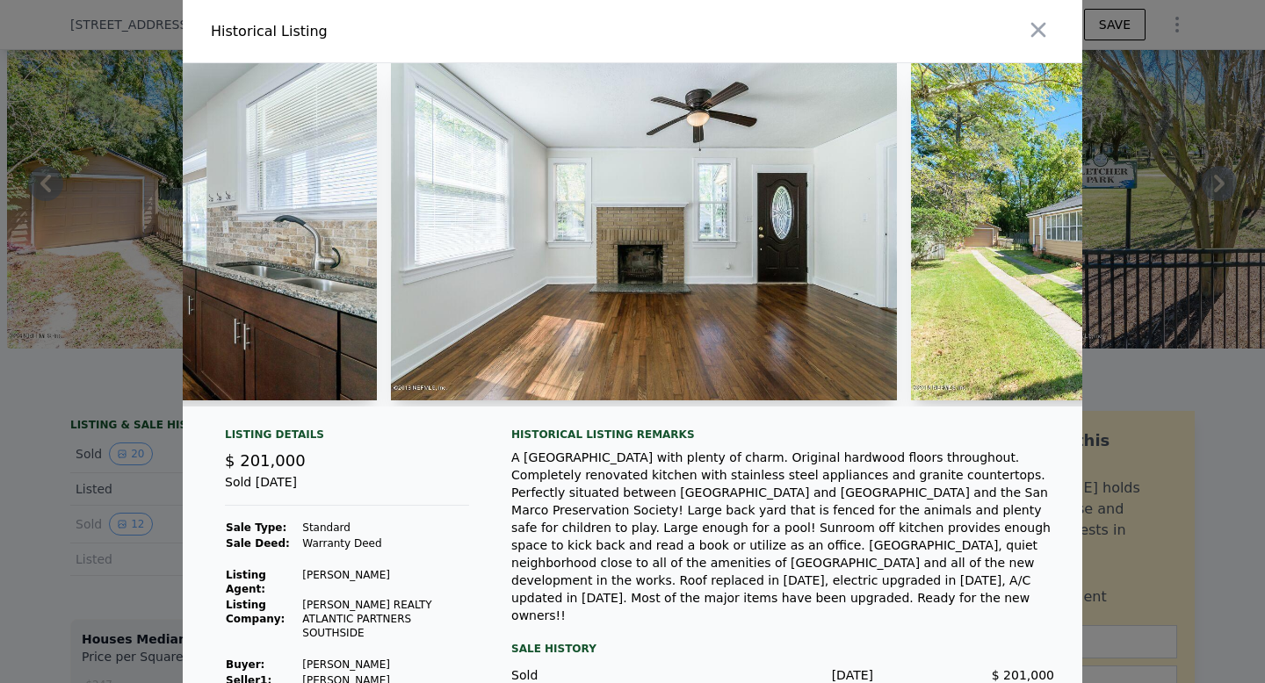
scroll to position [61, 0]
